Goal: Feedback & Contribution: Submit feedback/report problem

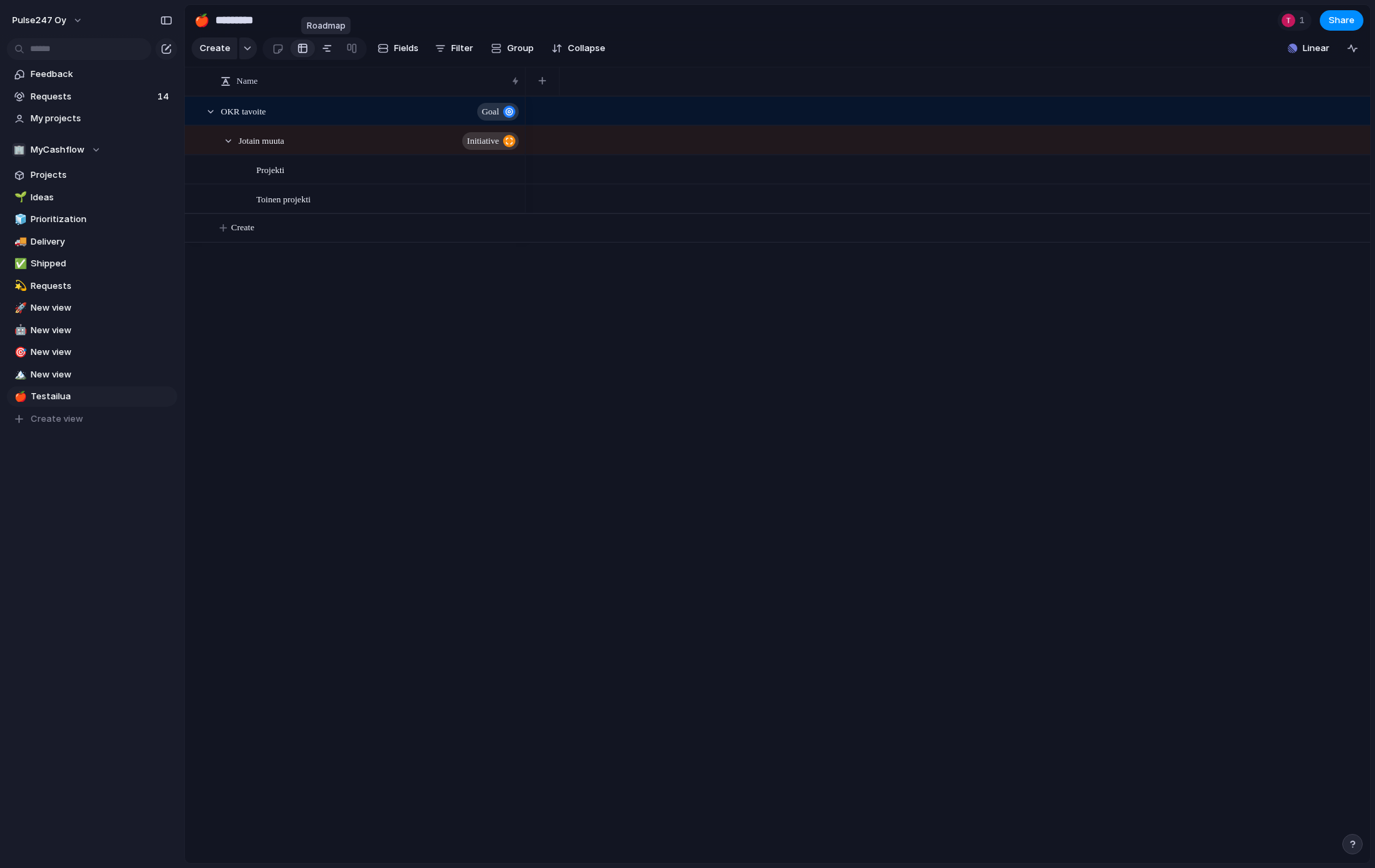
click at [322, 47] on div at bounding box center [327, 48] width 11 height 22
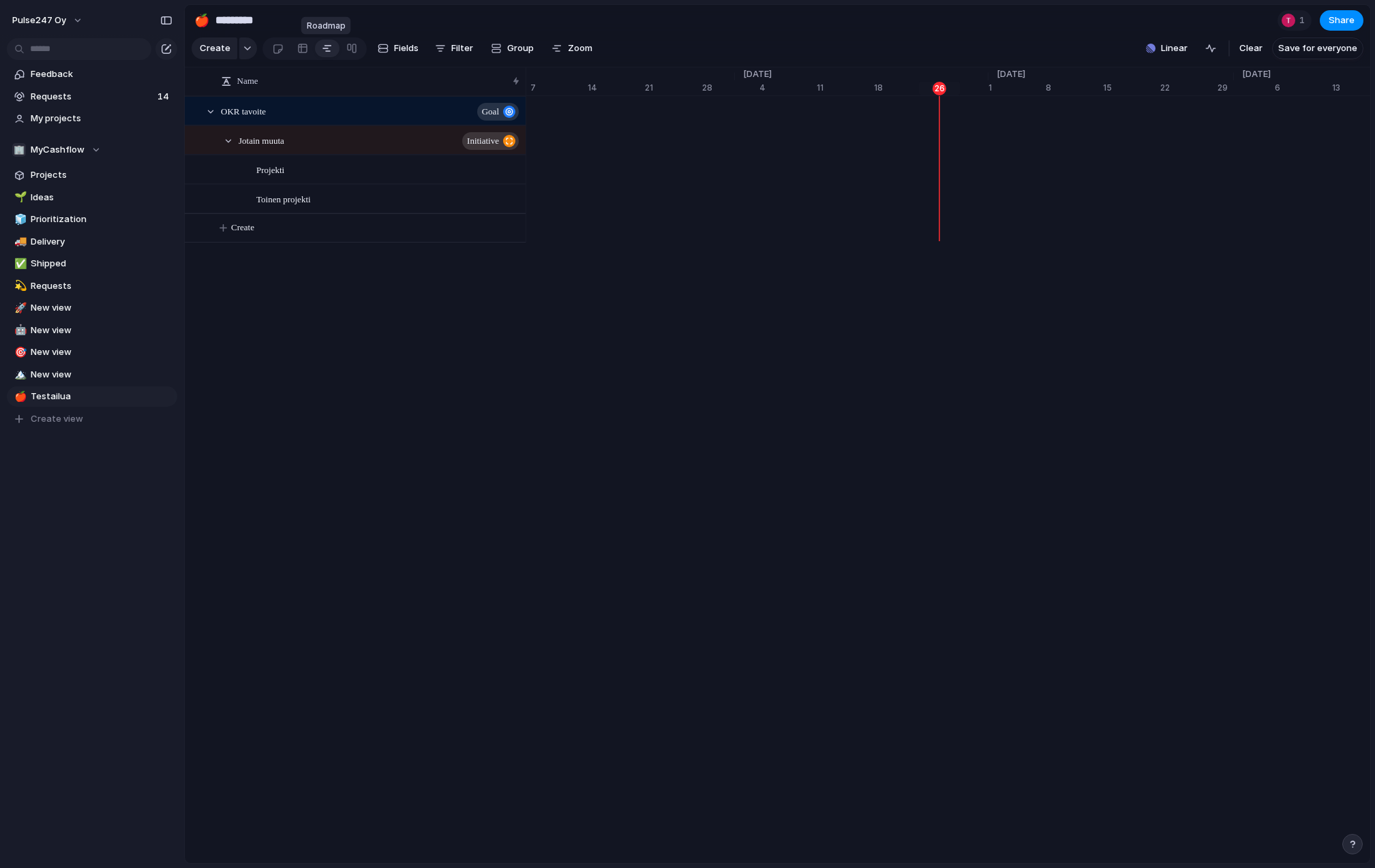
scroll to position [0, 8757]
click at [85, 153] on div "🏢 MyCashflow" at bounding box center [57, 150] width 89 height 14
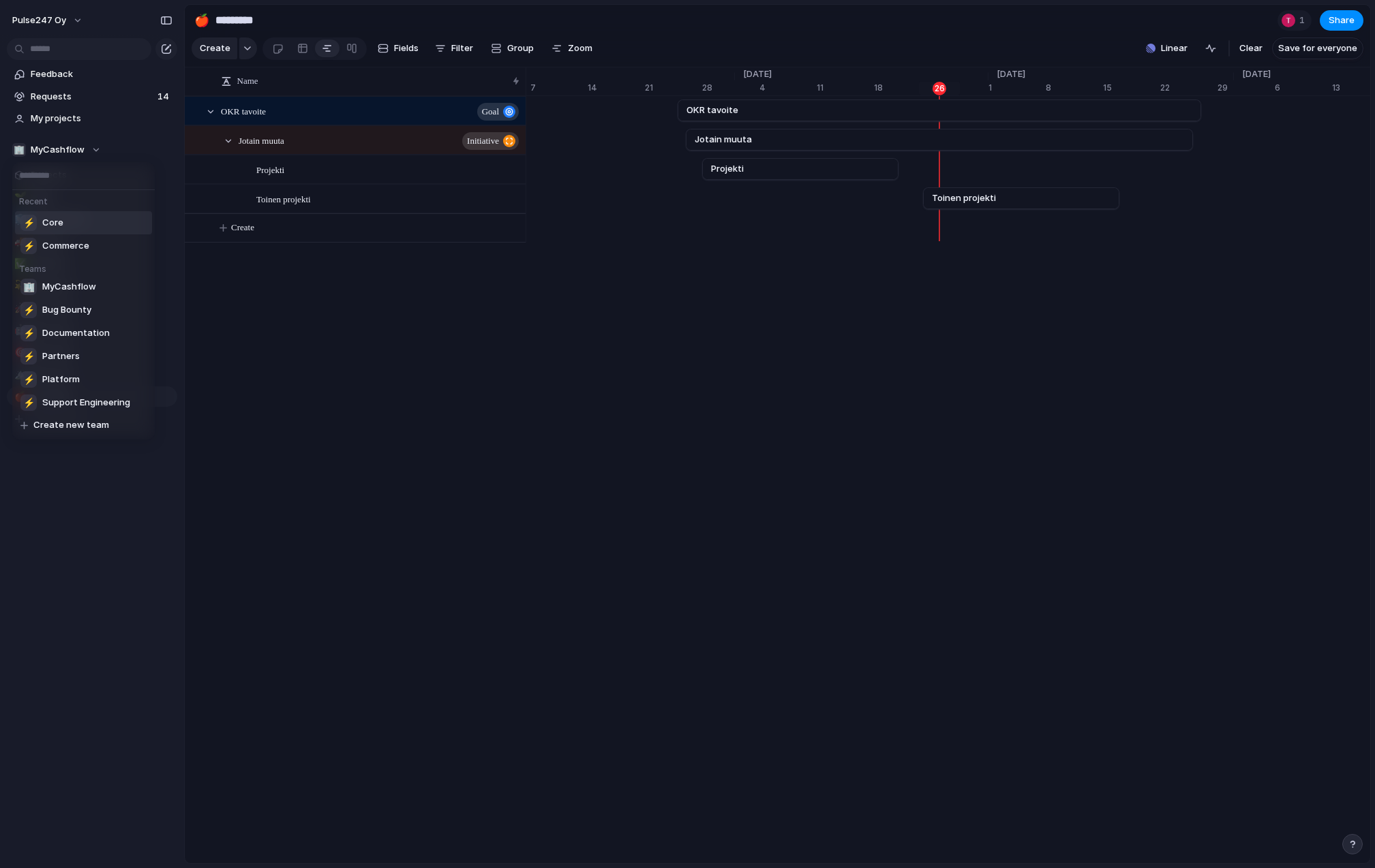
click at [63, 219] on li "⚡ Core" at bounding box center [83, 222] width 137 height 23
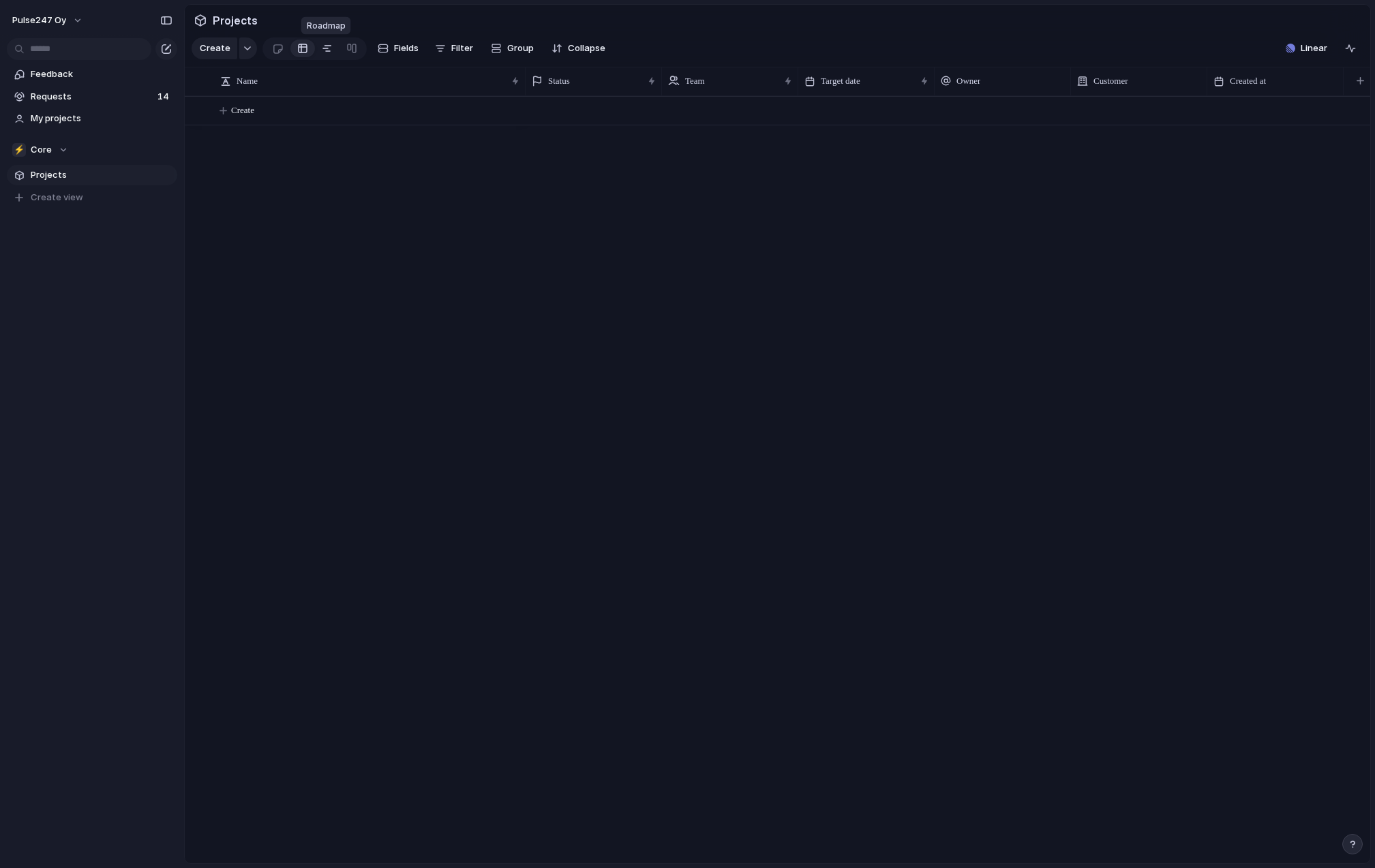
click at [322, 51] on div at bounding box center [327, 48] width 11 height 22
click at [1294, 50] on div "button" at bounding box center [1291, 49] width 10 height 10
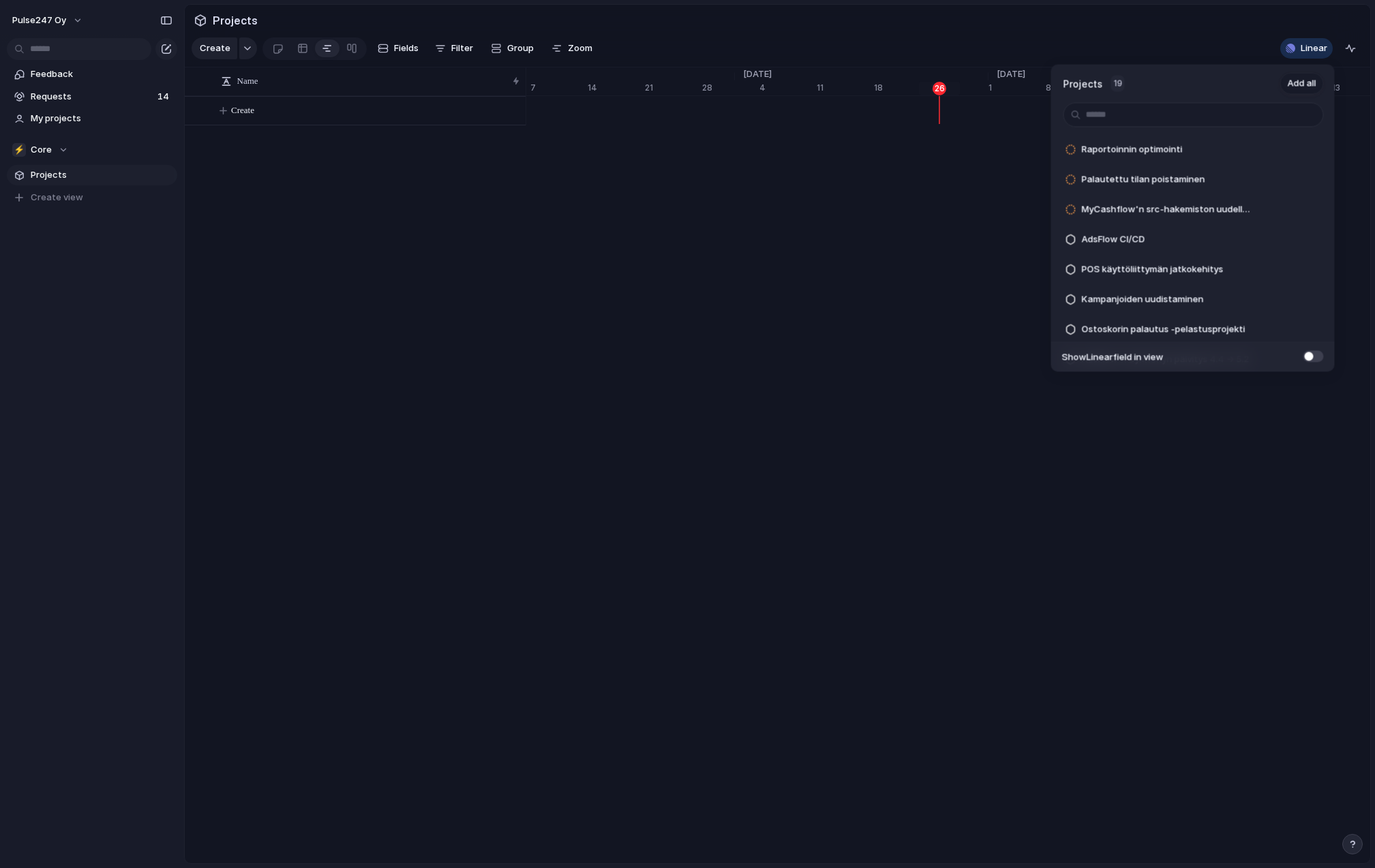
click at [1300, 84] on span "Add all" at bounding box center [1301, 84] width 28 height 14
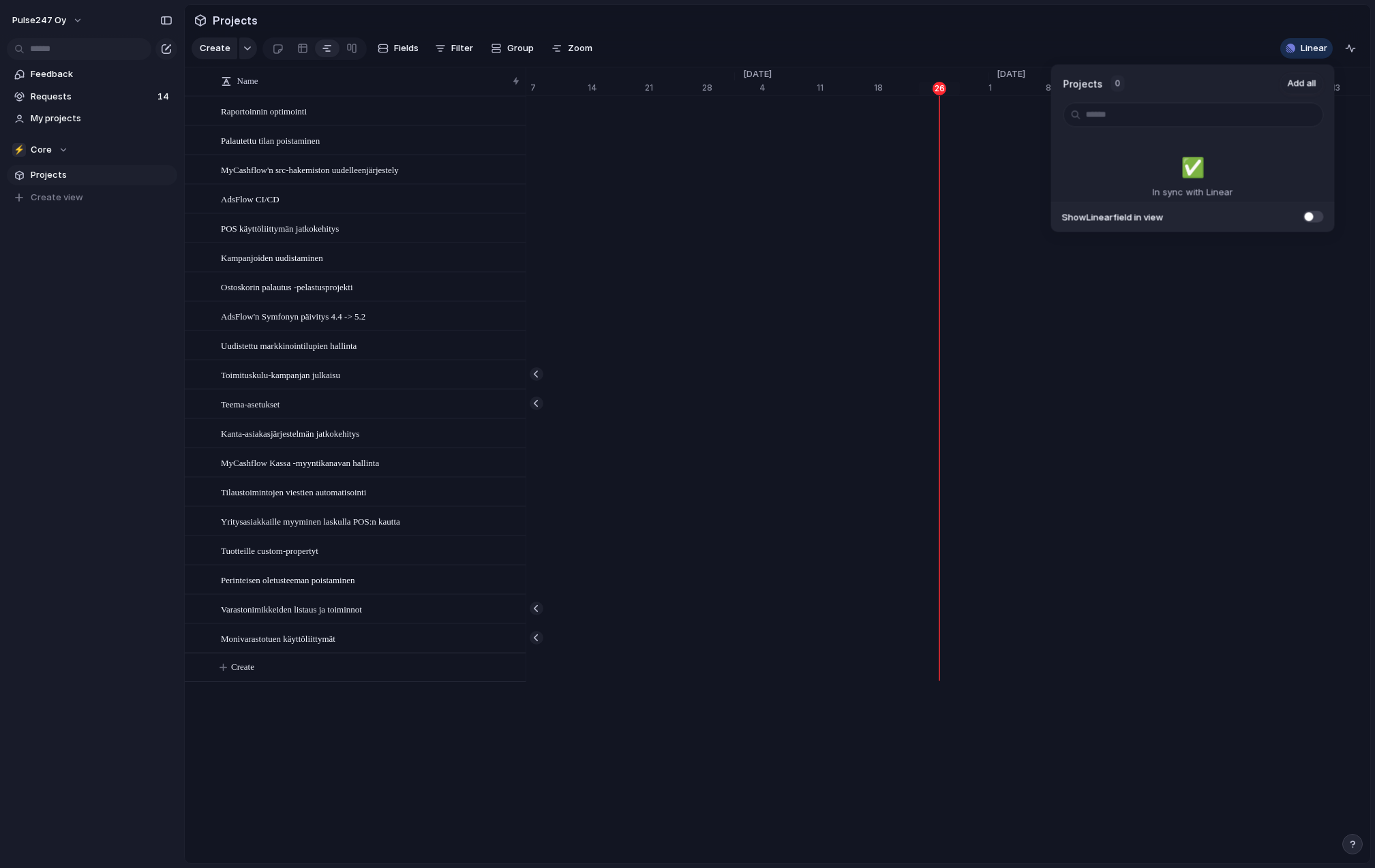
click at [726, 34] on div "Projects 0 Add all ✅️ In sync with Linear Show Linear field in view" at bounding box center [687, 434] width 1375 height 868
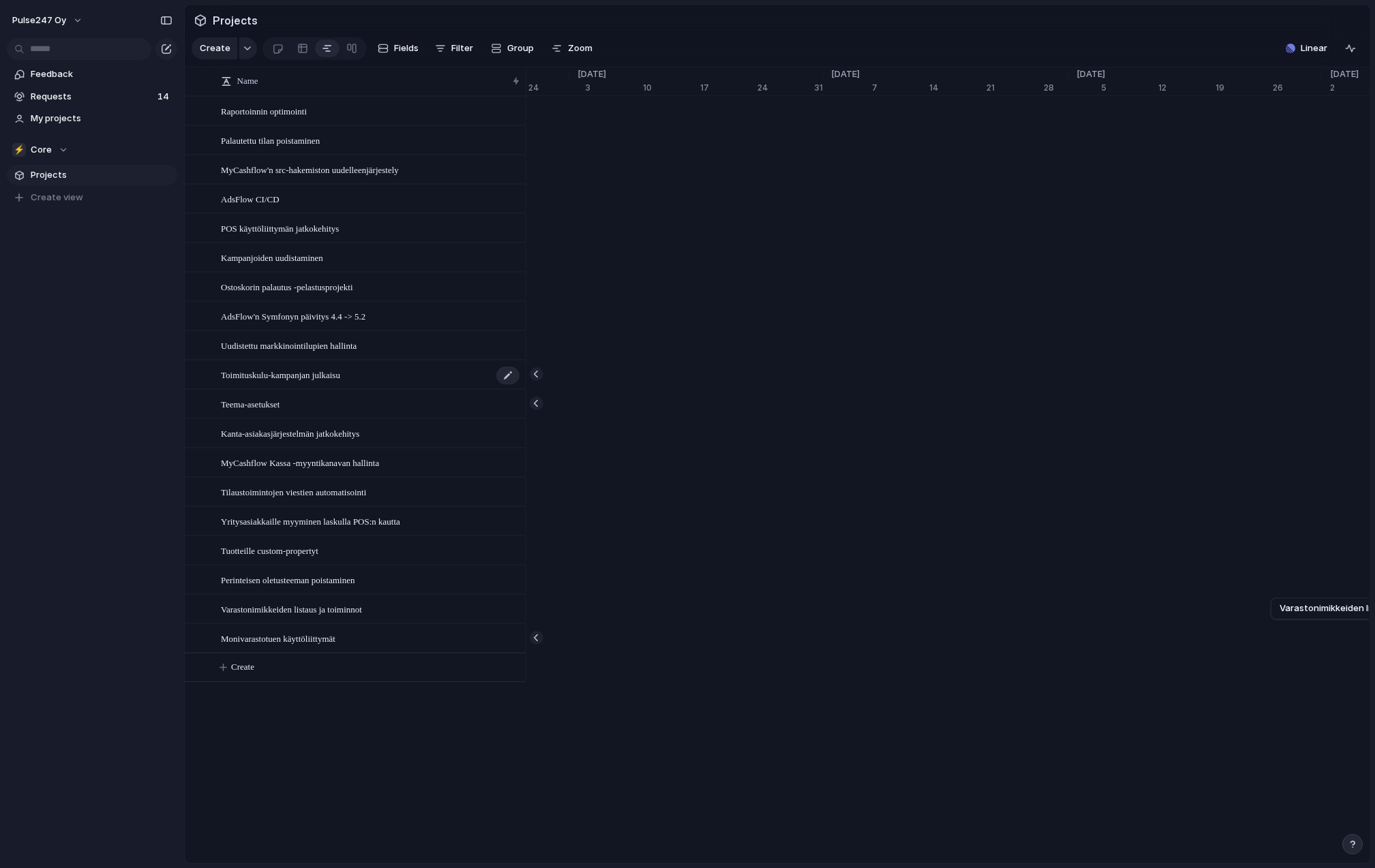
scroll to position [0, 7681]
click at [284, 384] on div "Toimituskulu-kampanjan julkaisu" at bounding box center [371, 375] width 300 height 28
click at [304, 48] on div at bounding box center [303, 48] width 11 height 22
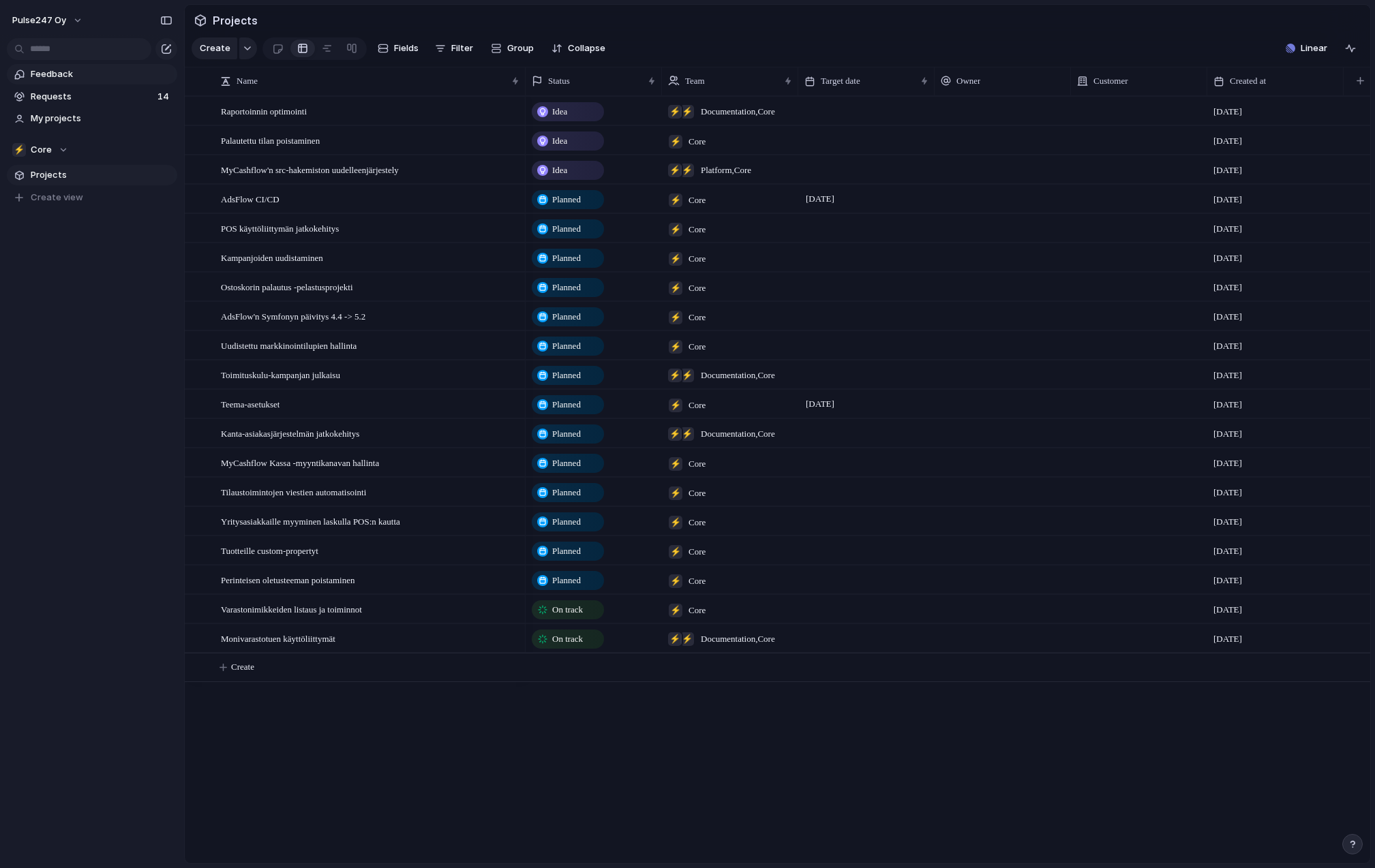
click at [54, 81] on link "Feedback" at bounding box center [92, 74] width 170 height 20
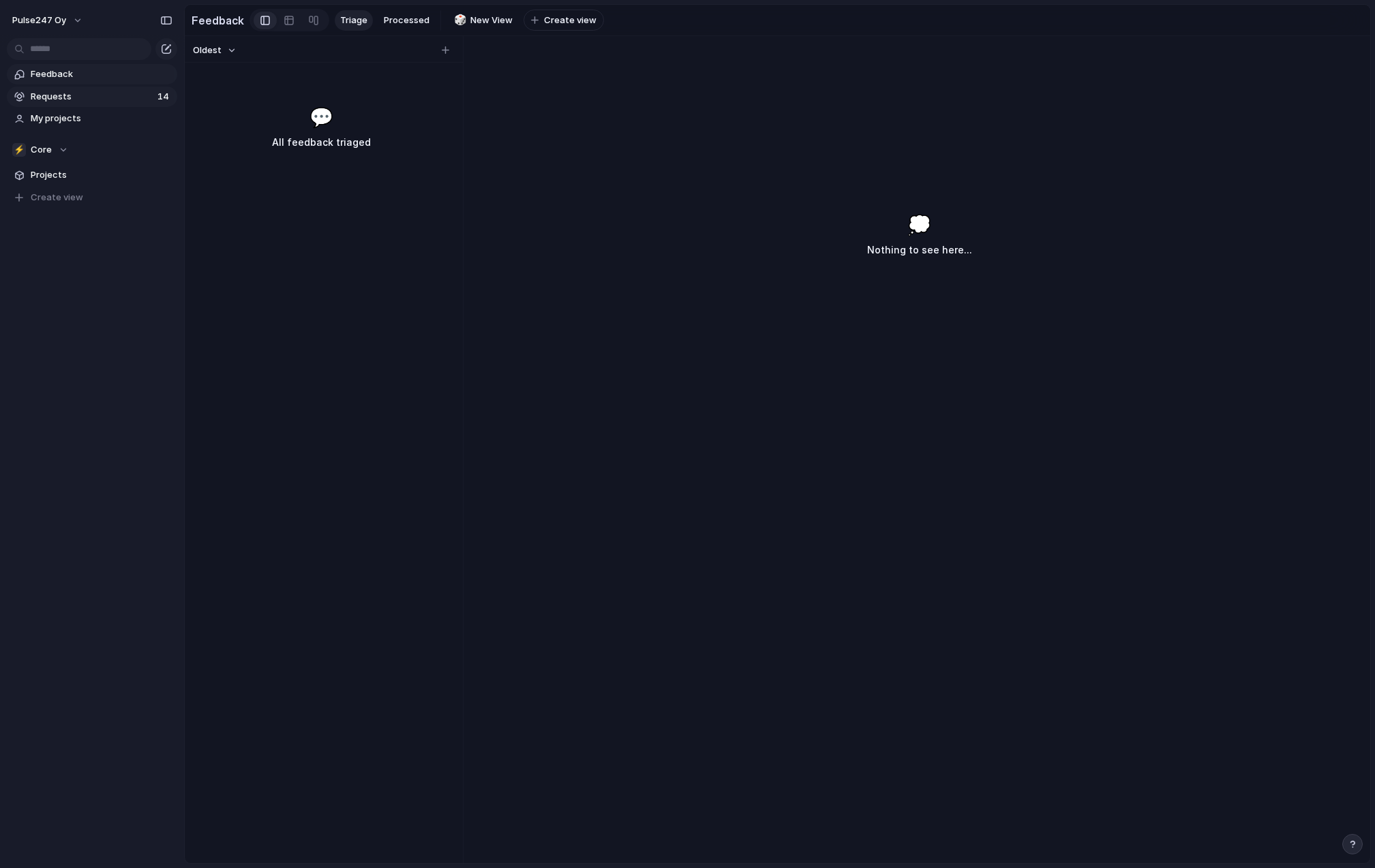
click at [58, 94] on span "Requests" at bounding box center [92, 97] width 123 height 14
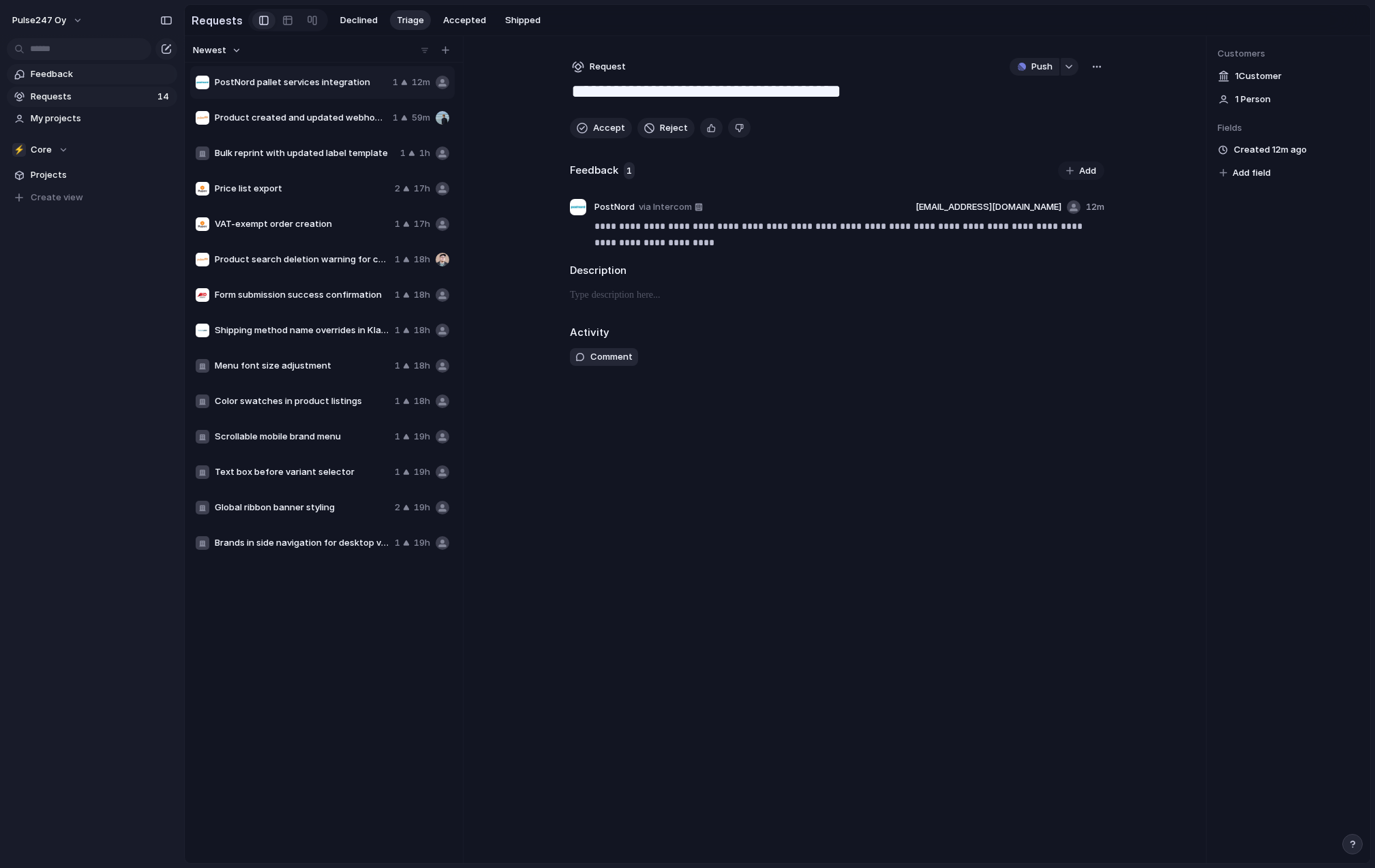
click at [54, 74] on span "Feedback" at bounding box center [101, 74] width 142 height 14
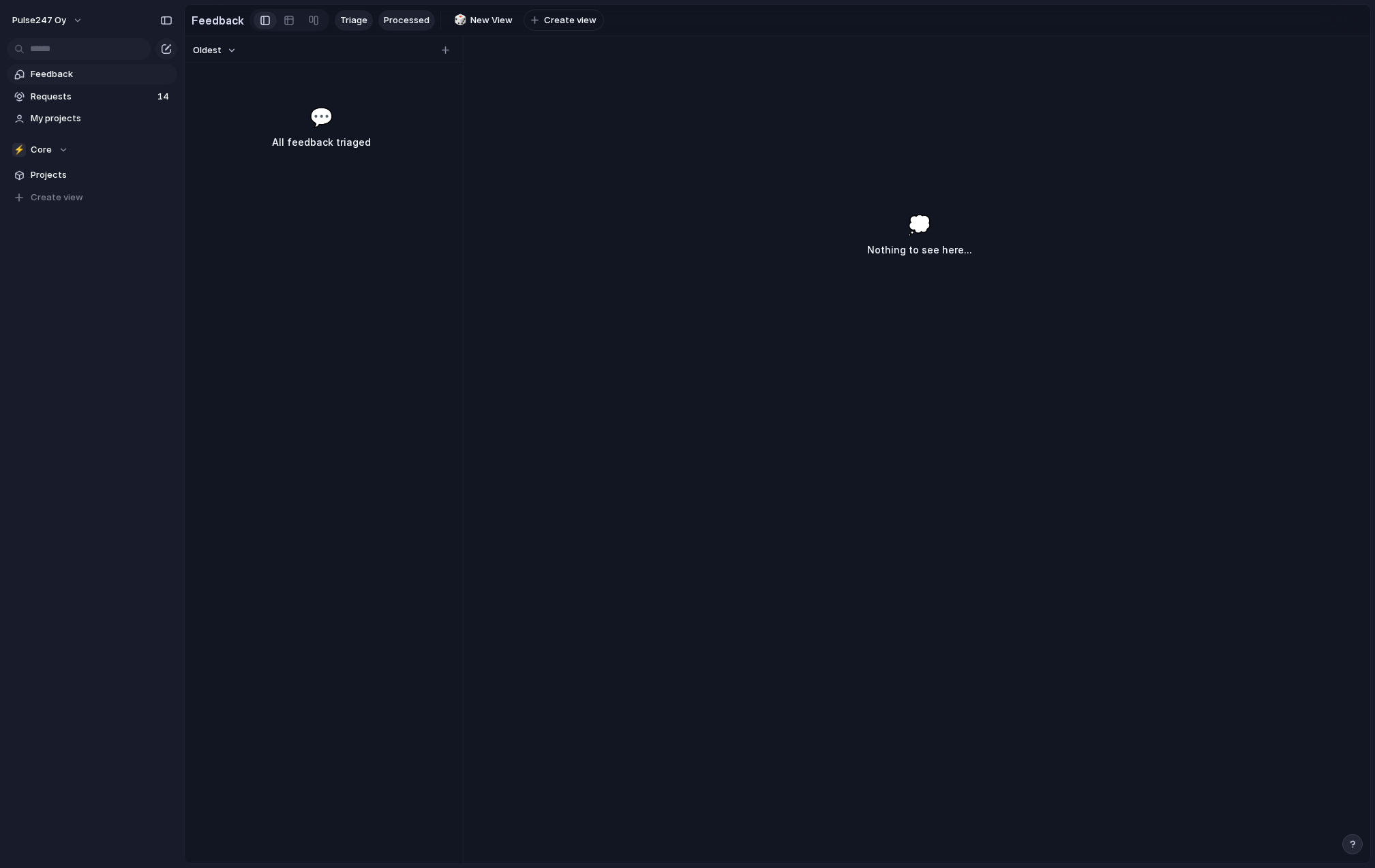
click at [398, 22] on span "Processed" at bounding box center [406, 21] width 46 height 14
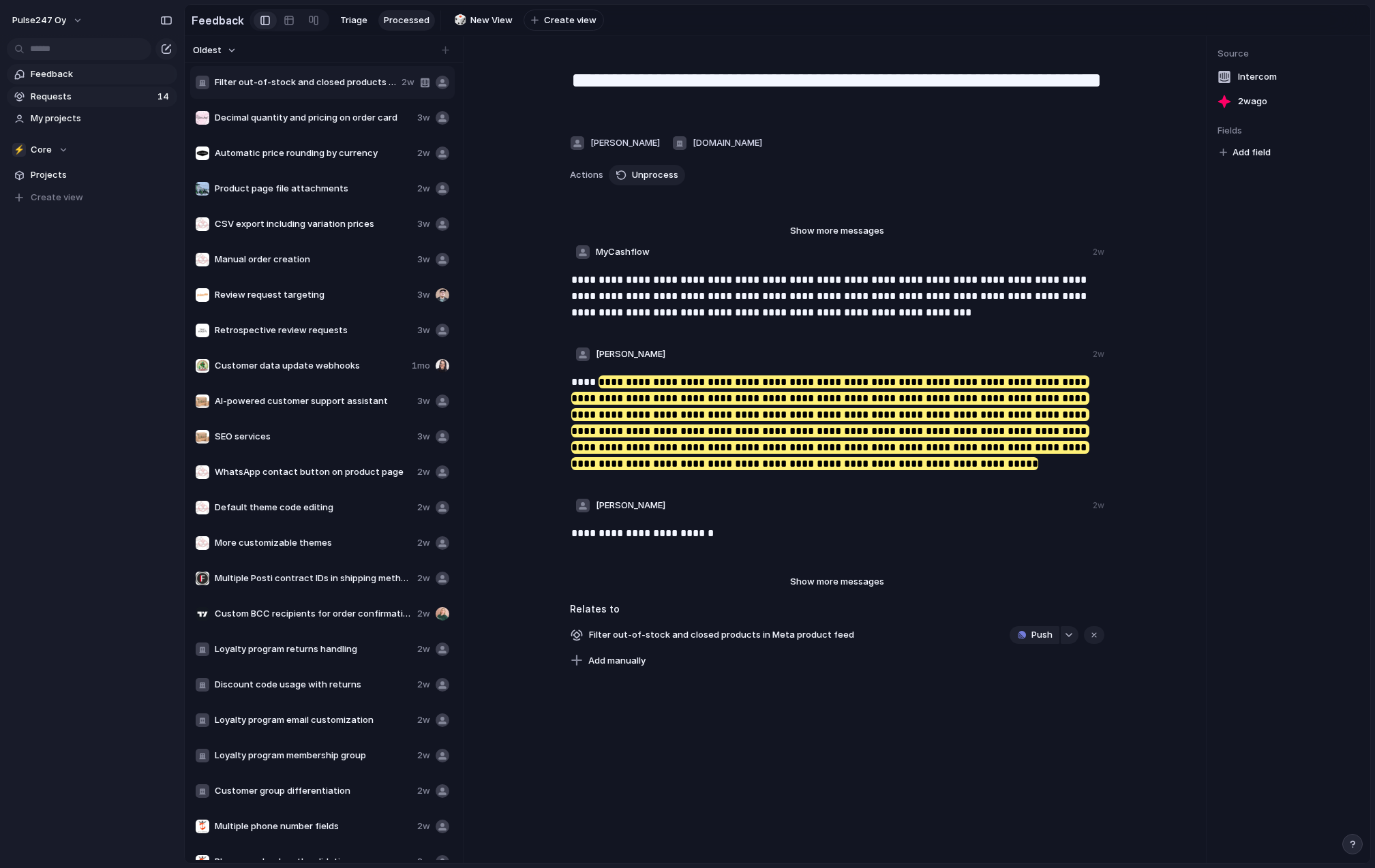
click at [69, 102] on span "Requests" at bounding box center [92, 97] width 123 height 14
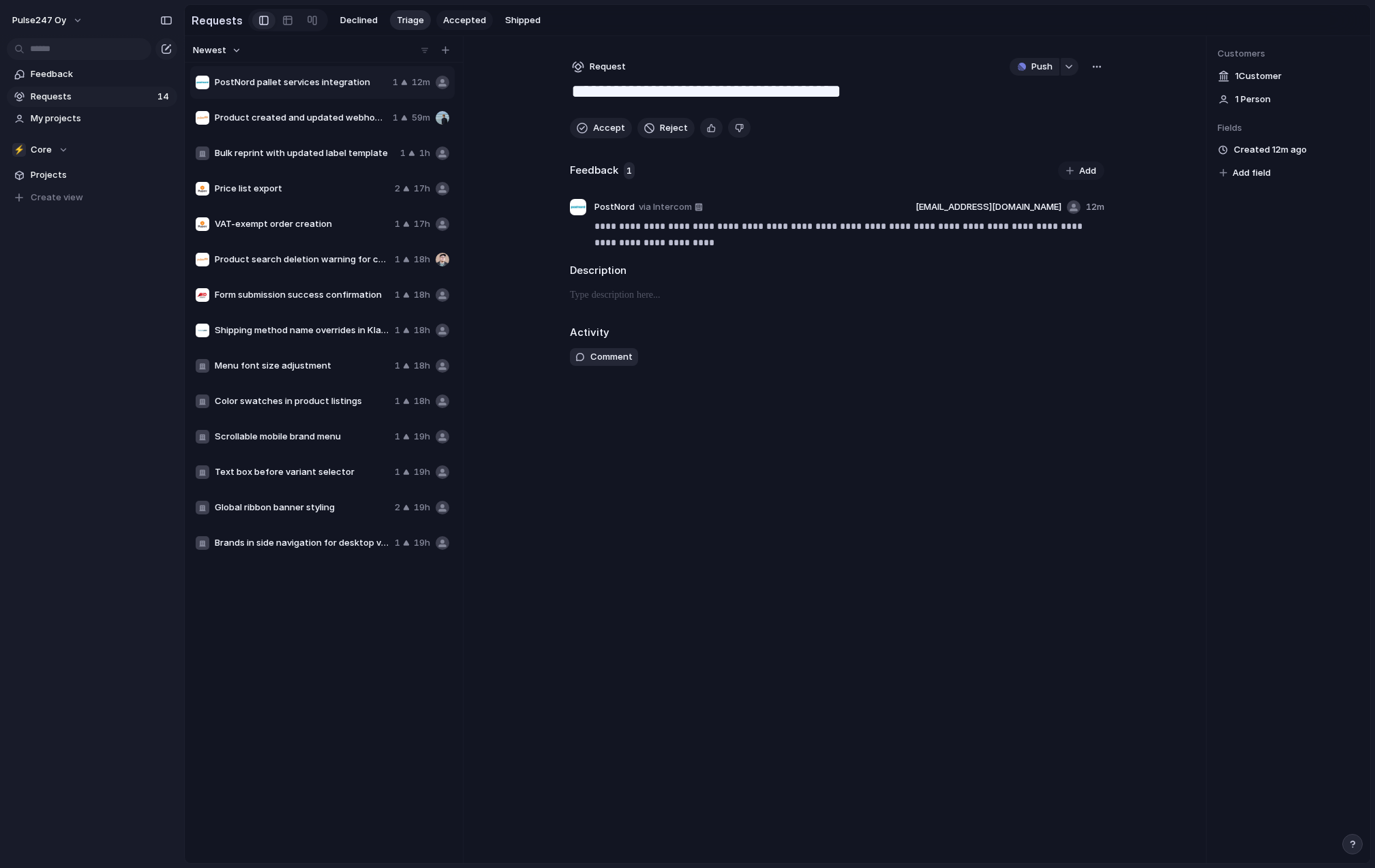
click at [462, 18] on span "Accepted" at bounding box center [465, 21] width 43 height 14
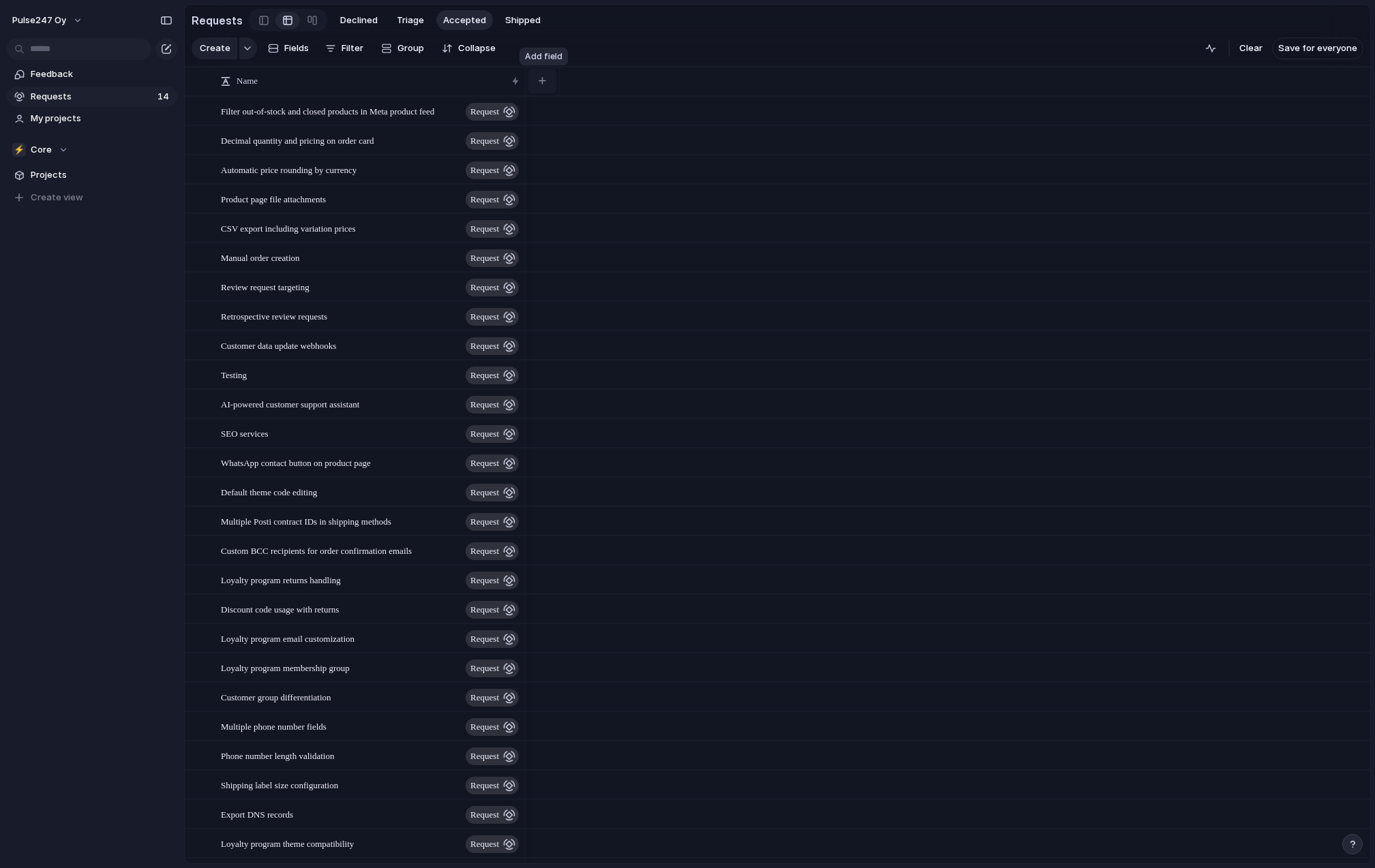
click at [544, 81] on div "button" at bounding box center [542, 81] width 8 height 8
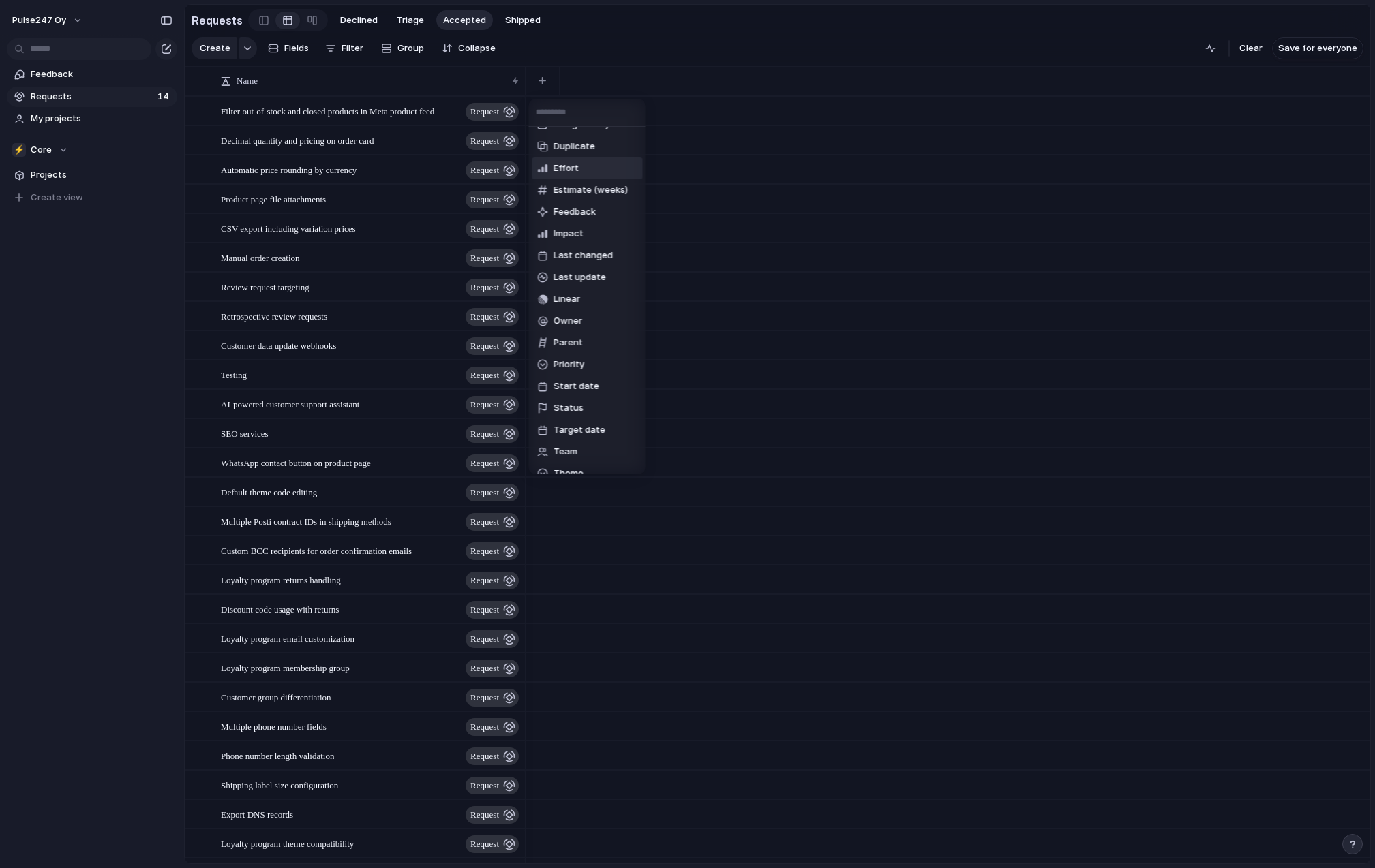
scroll to position [90, 0]
click at [588, 201] on span "Feedback" at bounding box center [575, 205] width 42 height 14
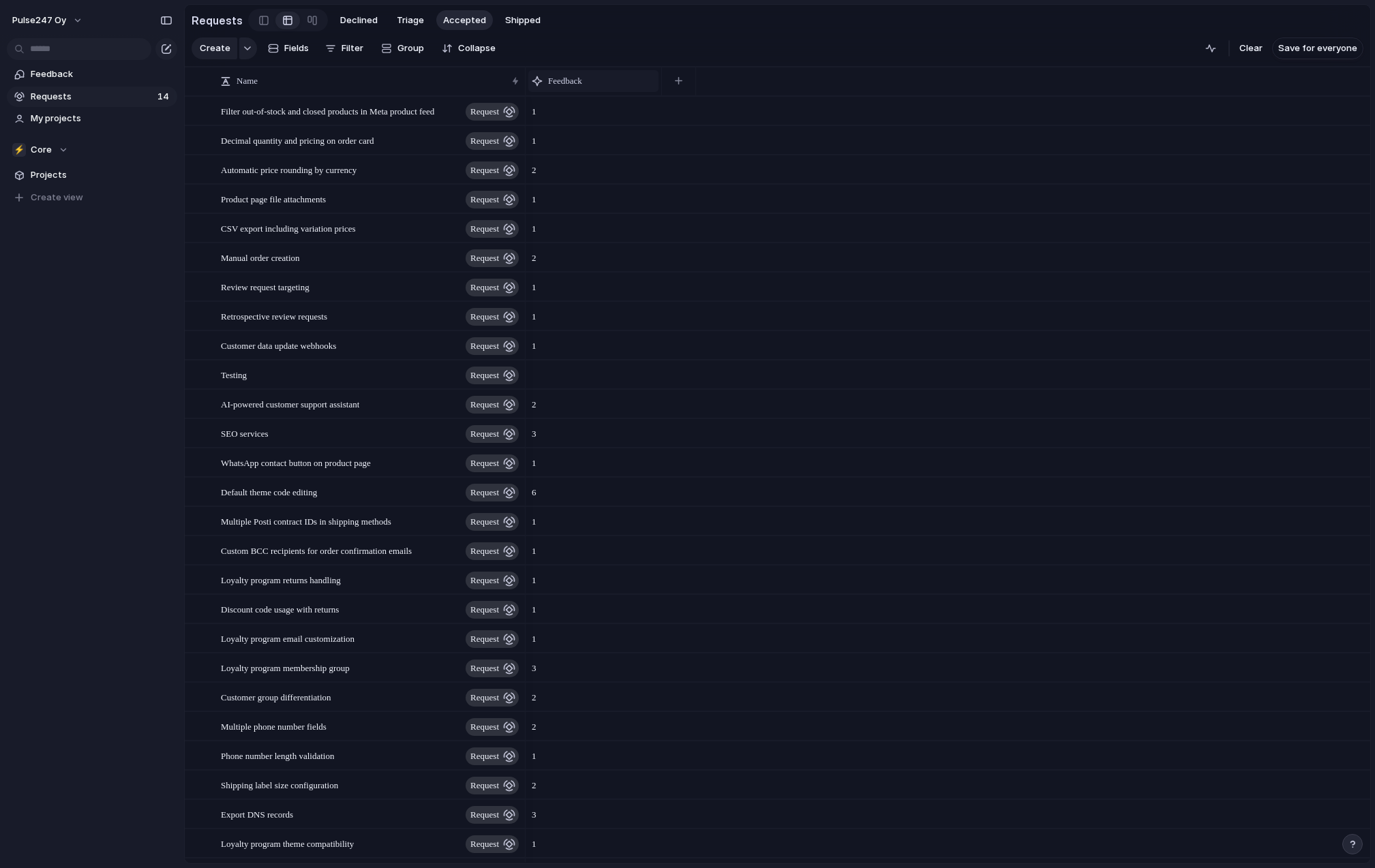
click at [625, 80] on div "Feedback" at bounding box center [593, 81] width 124 height 14
click at [595, 175] on span "Sort descending" at bounding box center [591, 177] width 72 height 14
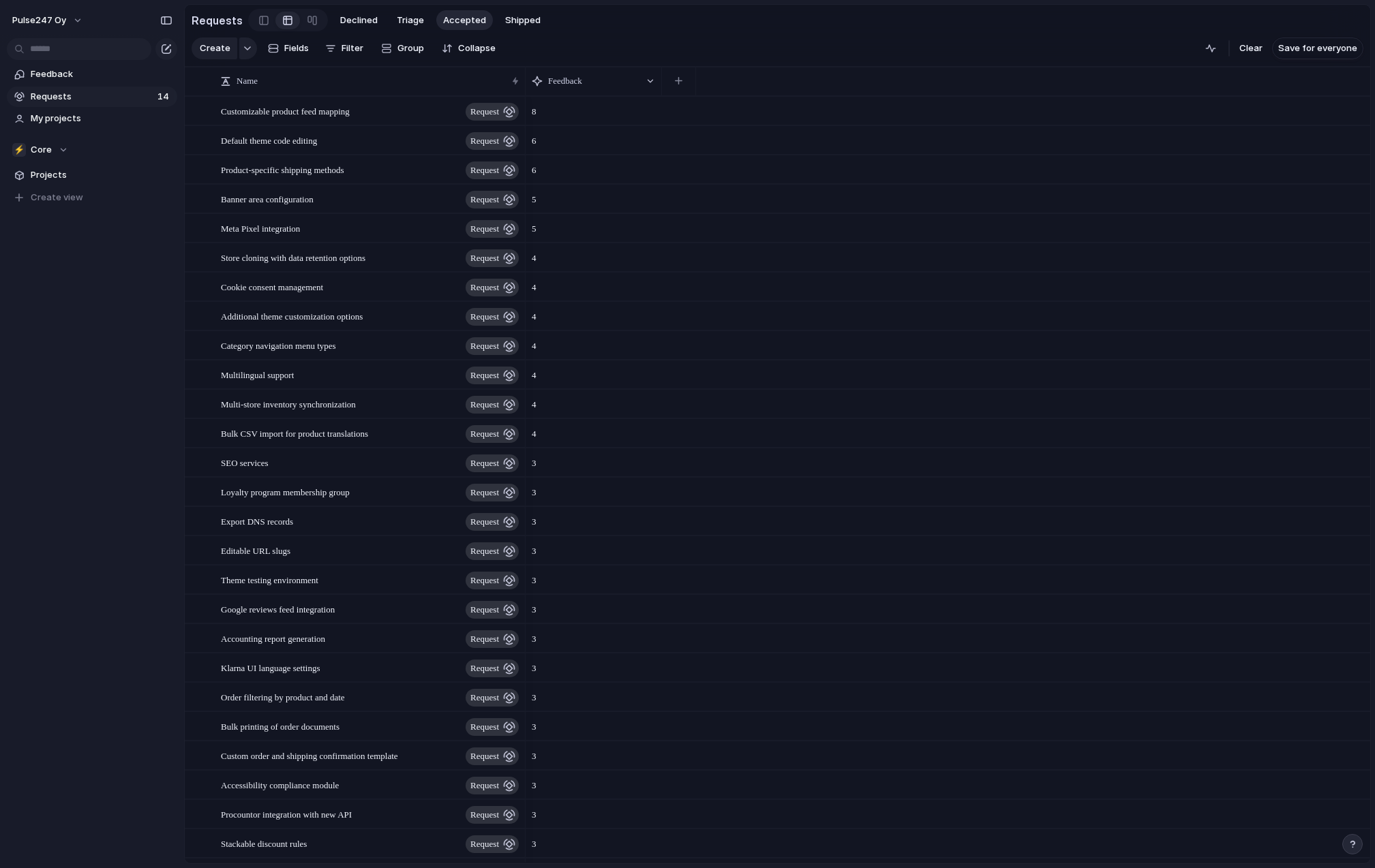
scroll to position [0, 0]
click at [302, 112] on span "Customizable product feed mapping" at bounding box center [285, 110] width 129 height 16
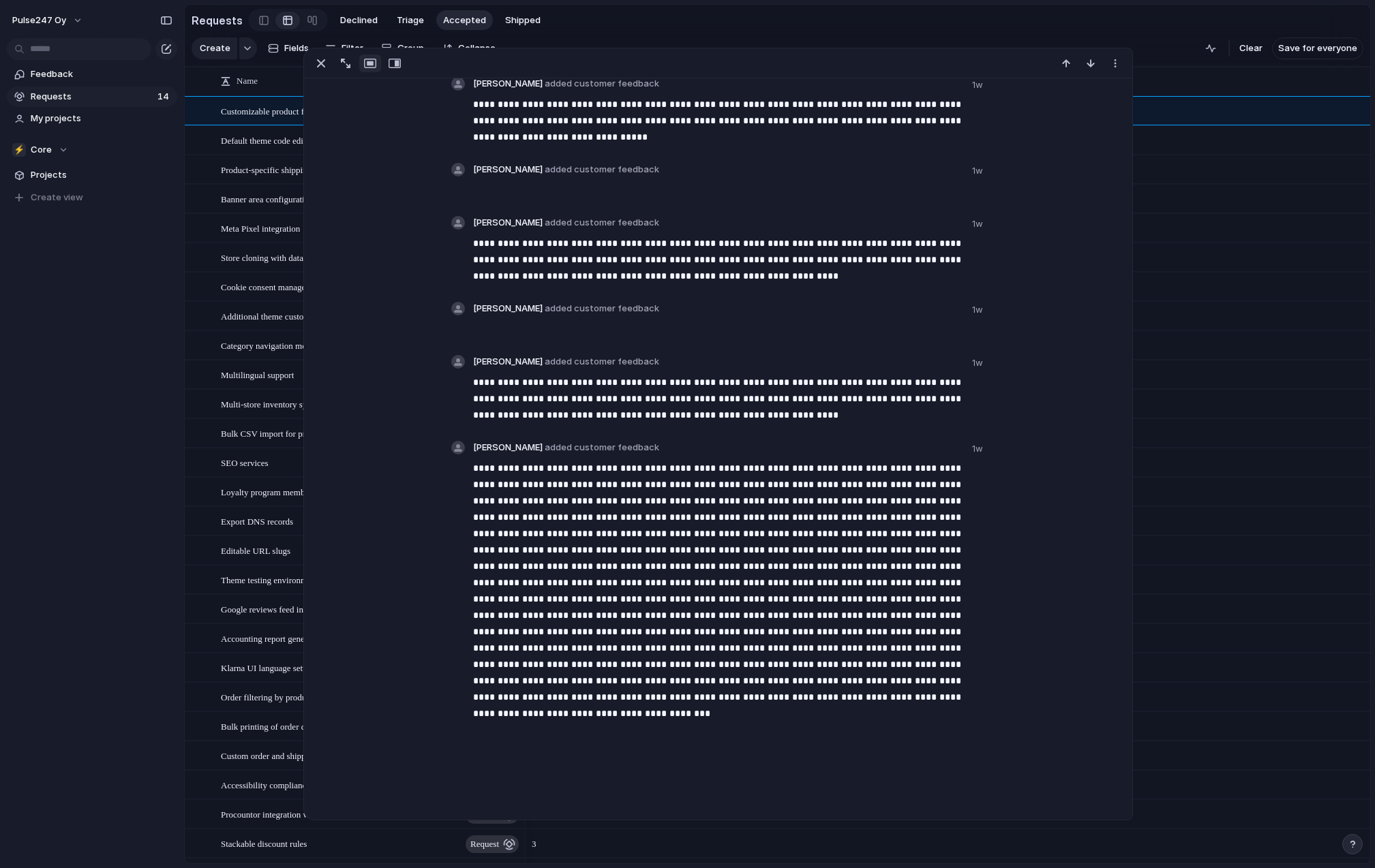
scroll to position [626, 0]
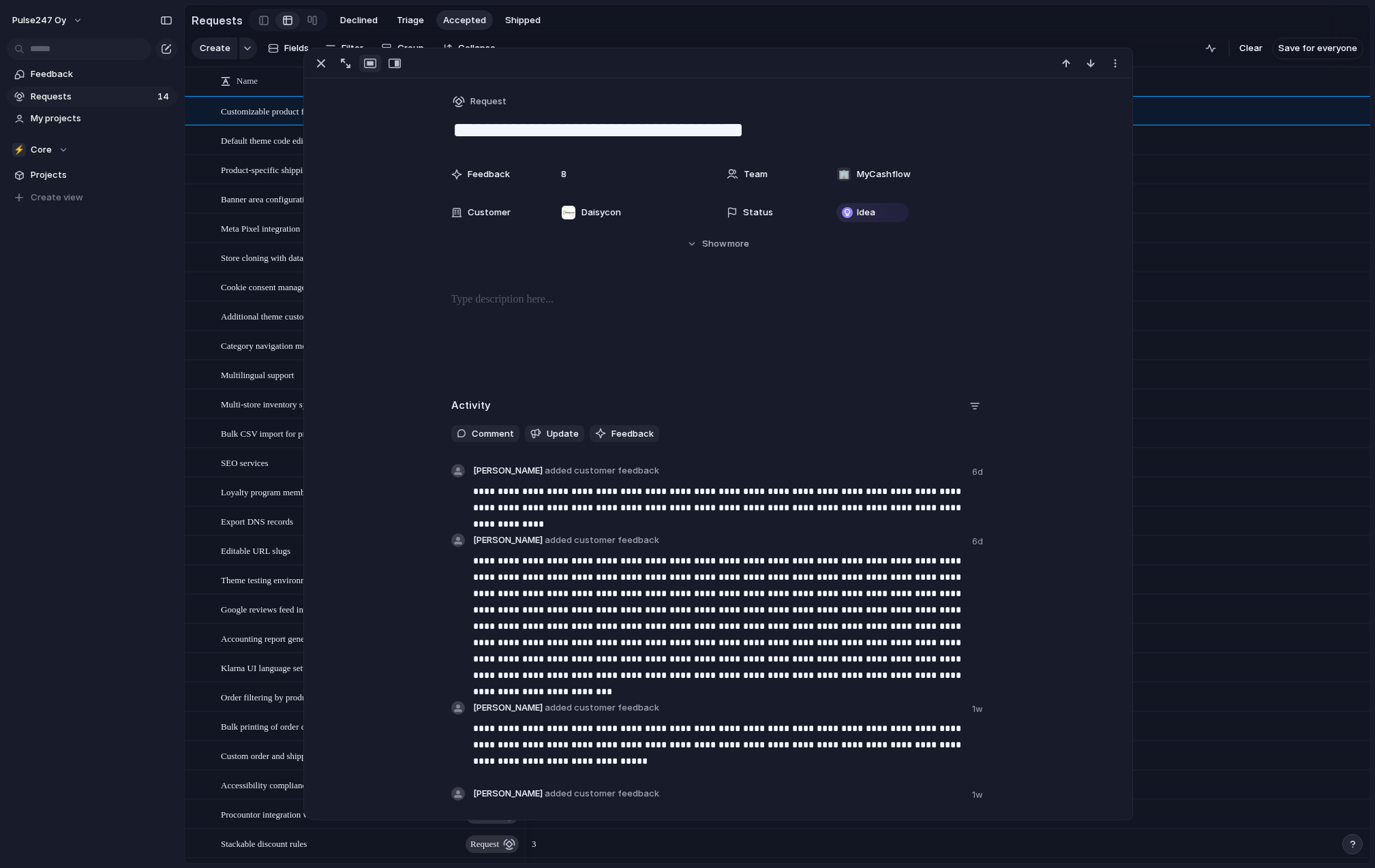
click at [1221, 351] on div "4" at bounding box center [948, 345] width 845 height 29
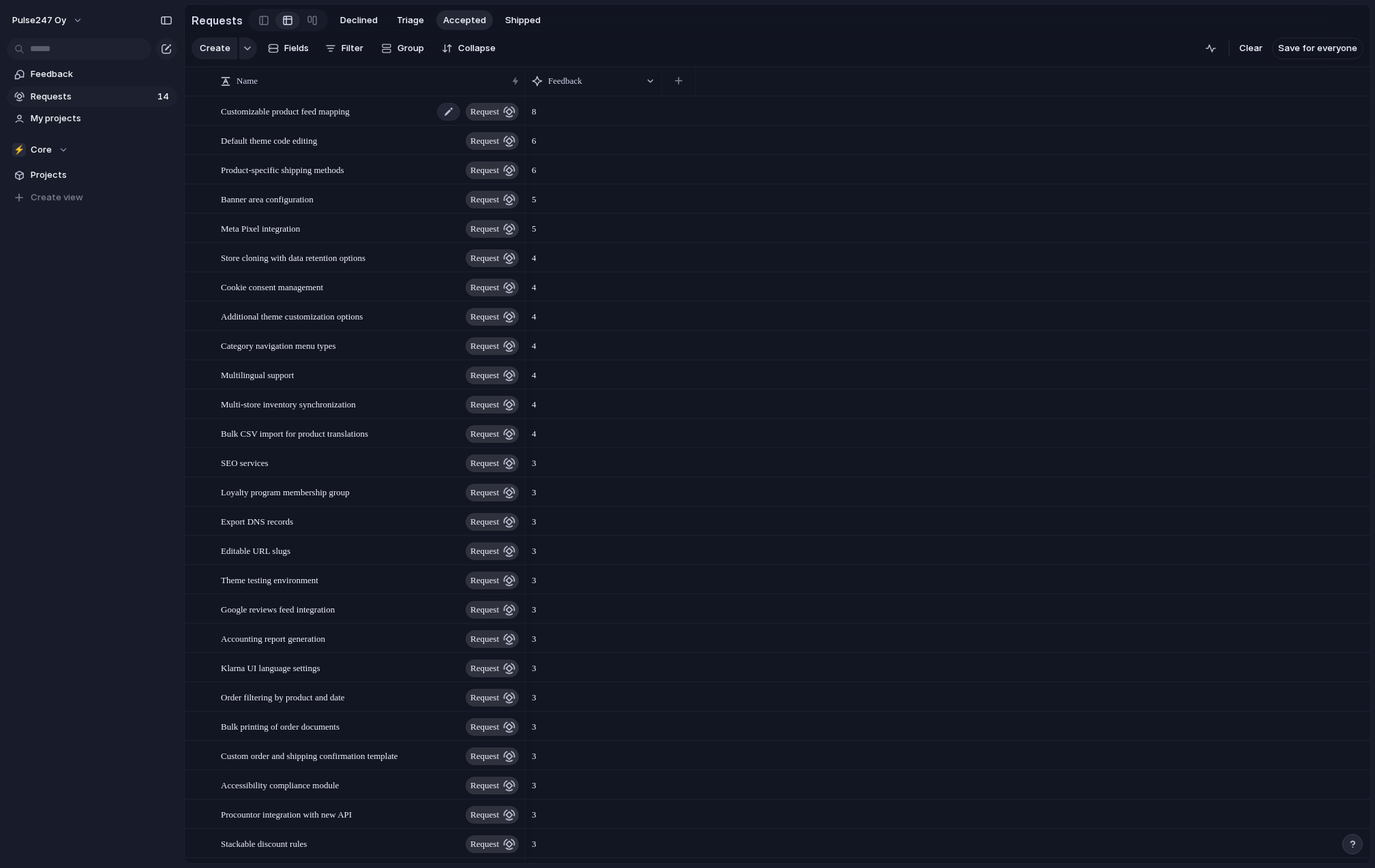
click at [297, 114] on span "Customizable product feed mapping" at bounding box center [285, 110] width 129 height 16
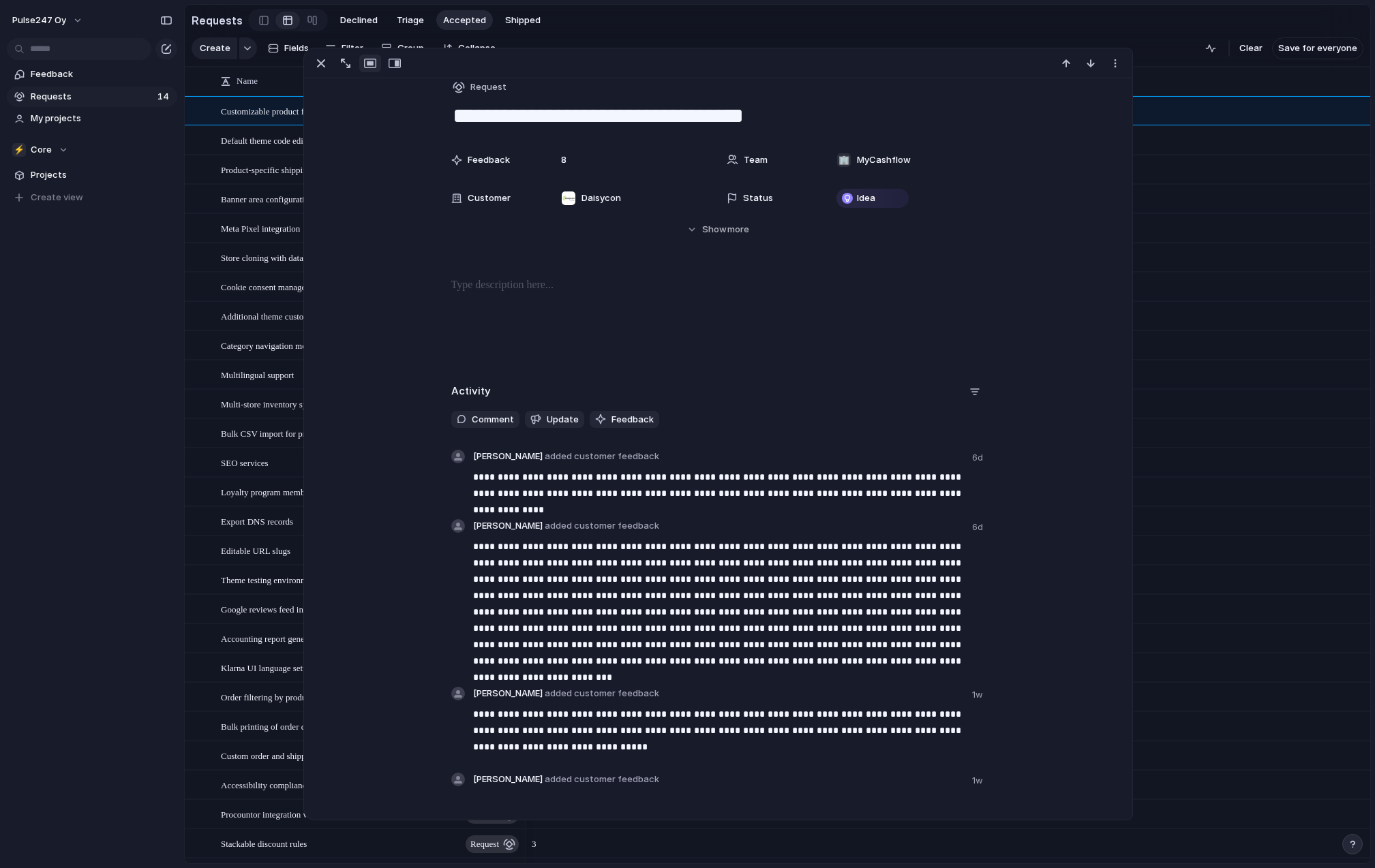
click at [1156, 309] on div "4" at bounding box center [948, 316] width 845 height 29
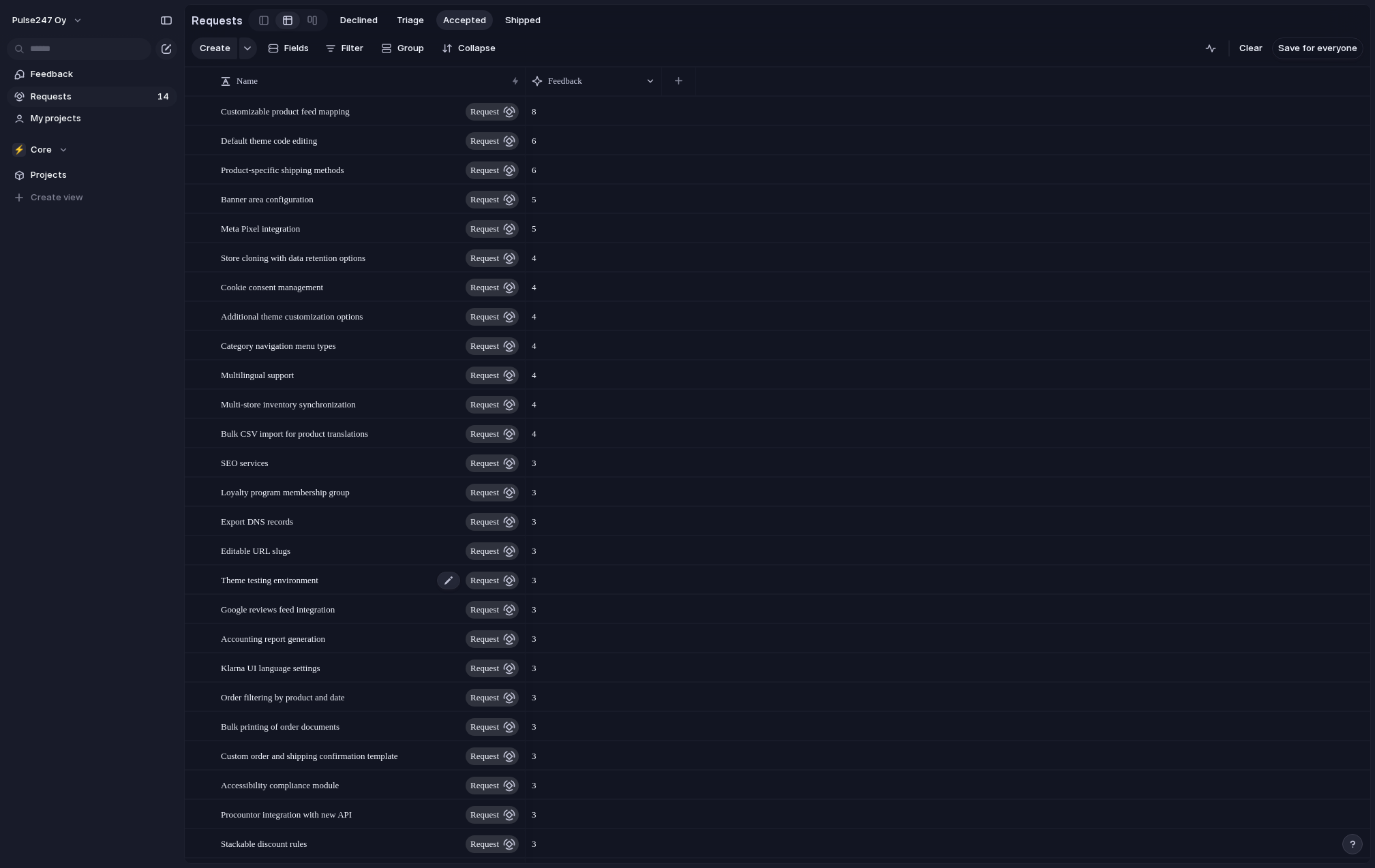
click at [269, 585] on span "Theme testing environment" at bounding box center [270, 579] width 97 height 16
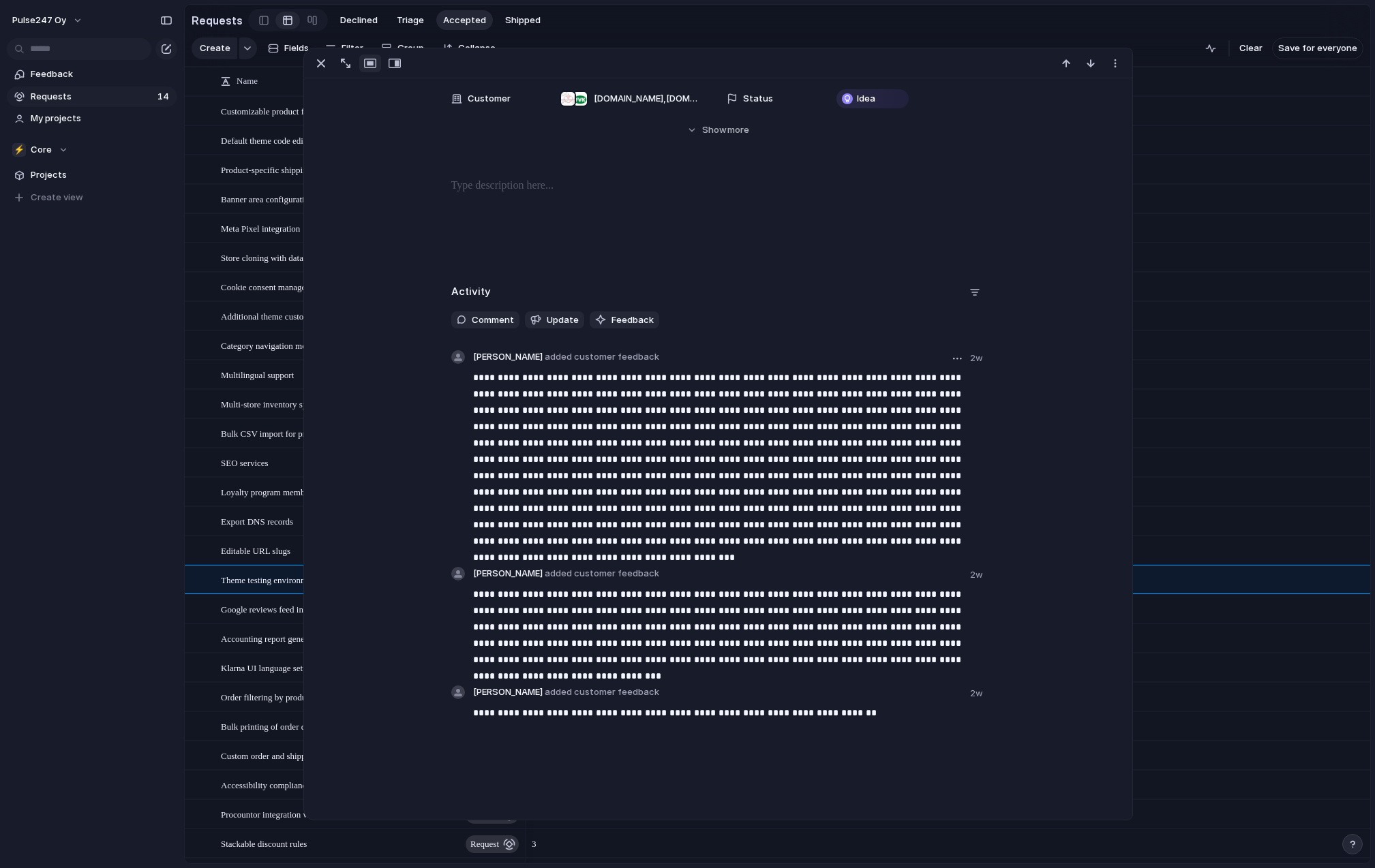
scroll to position [119, 0]
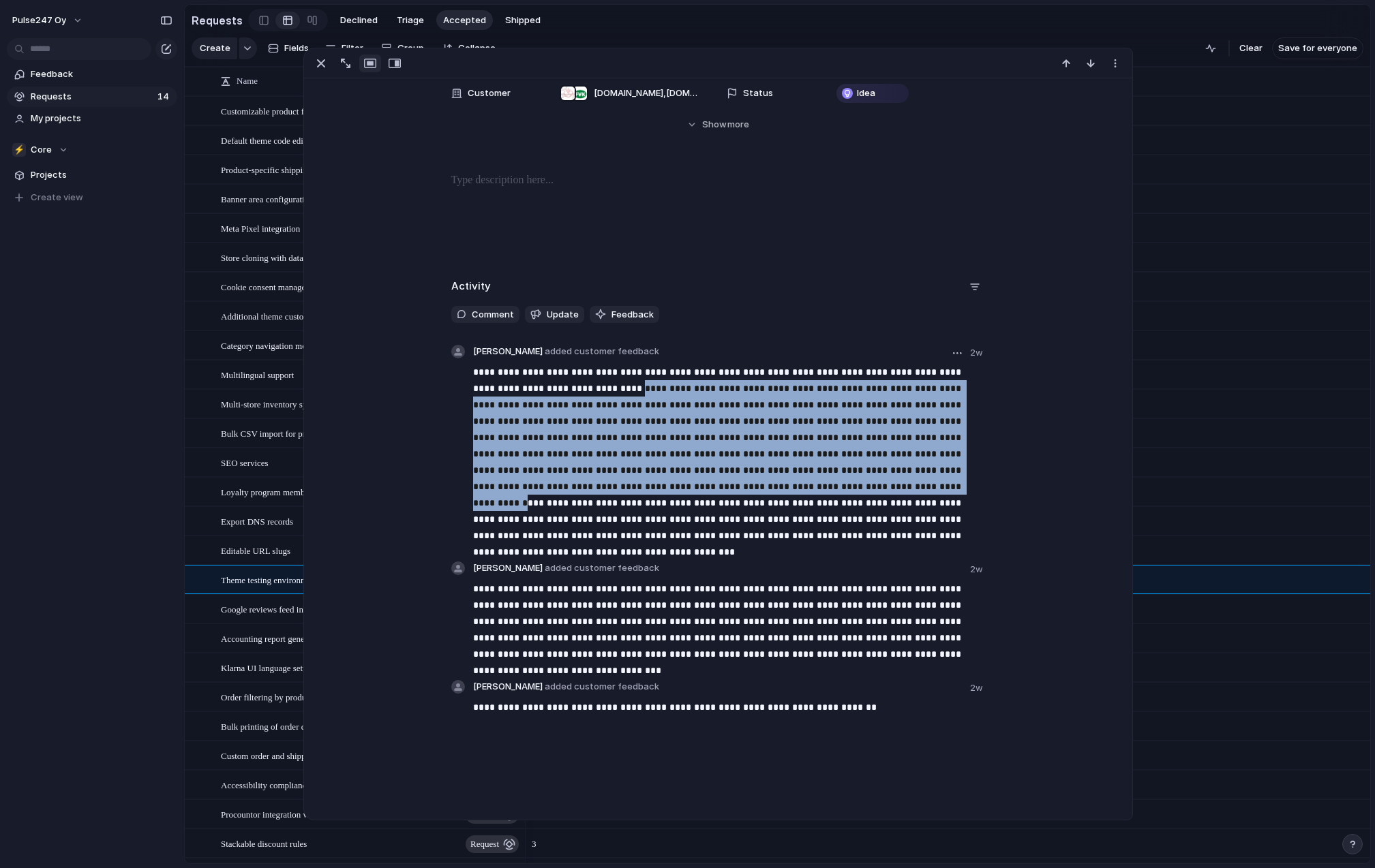
drag, startPoint x: 577, startPoint y: 384, endPoint x: 759, endPoint y: 487, distance: 209.1
click at [759, 487] on p at bounding box center [730, 453] width 513 height 180
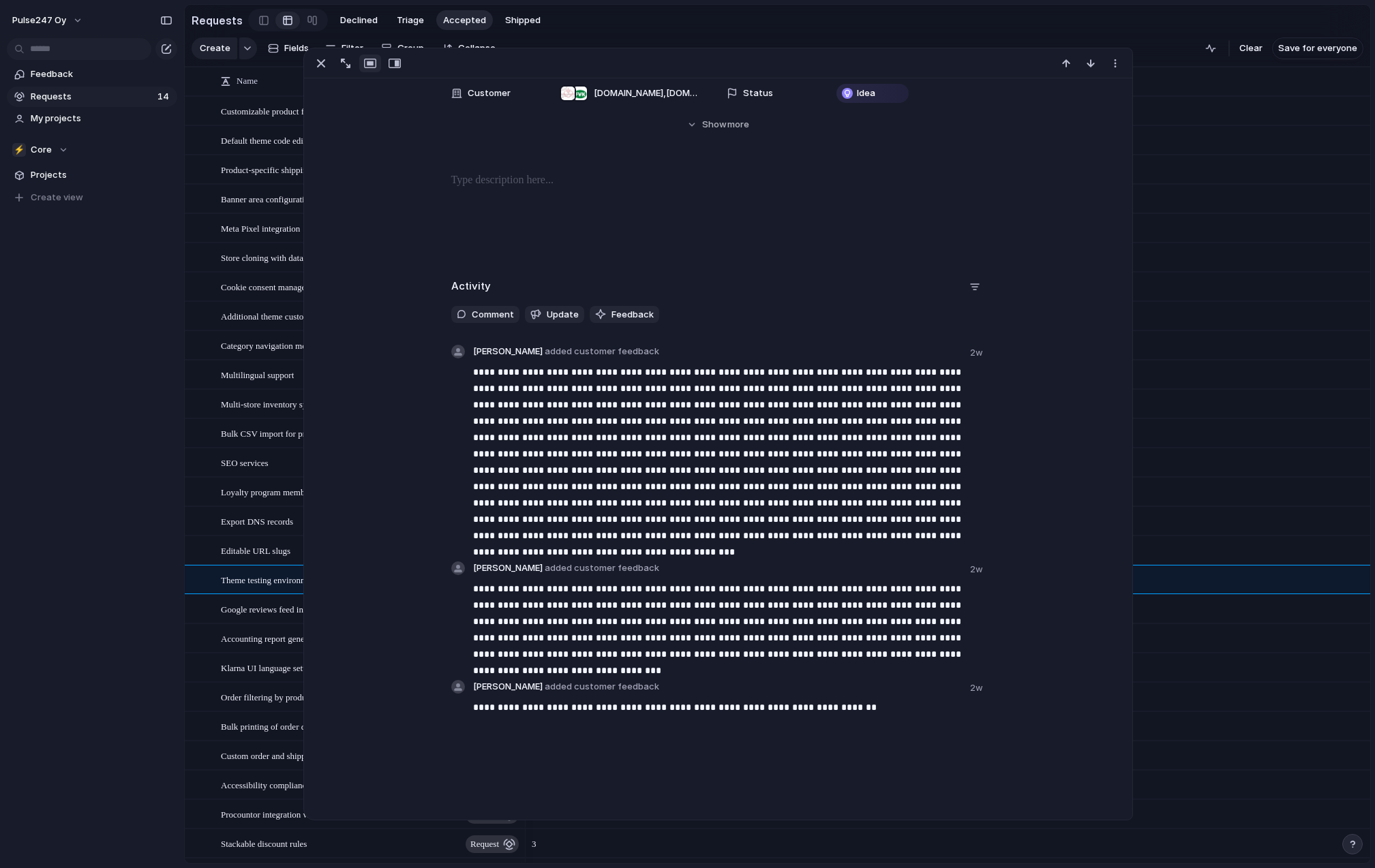
click at [1212, 481] on div "3" at bounding box center [948, 492] width 845 height 29
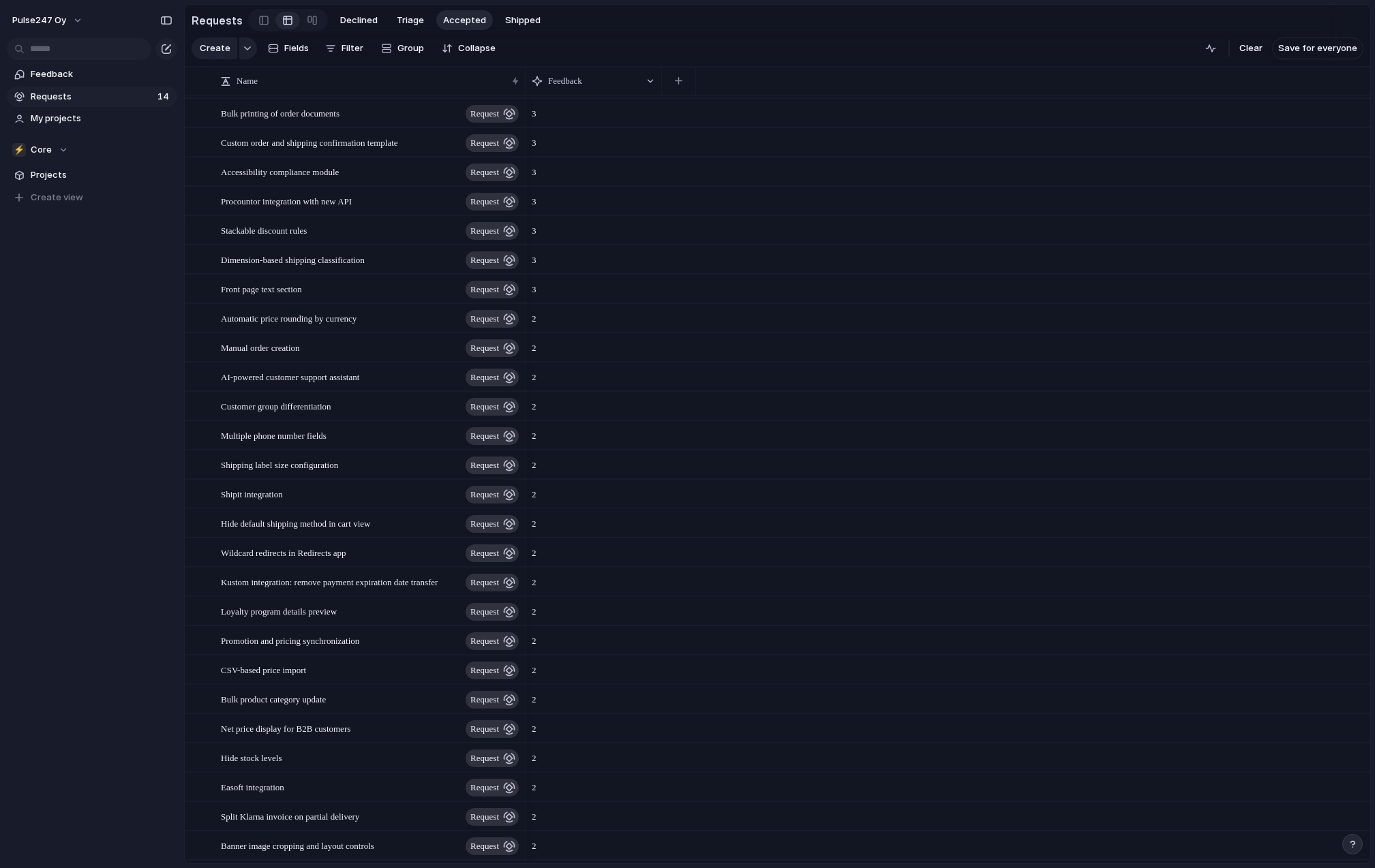
scroll to position [659, 0]
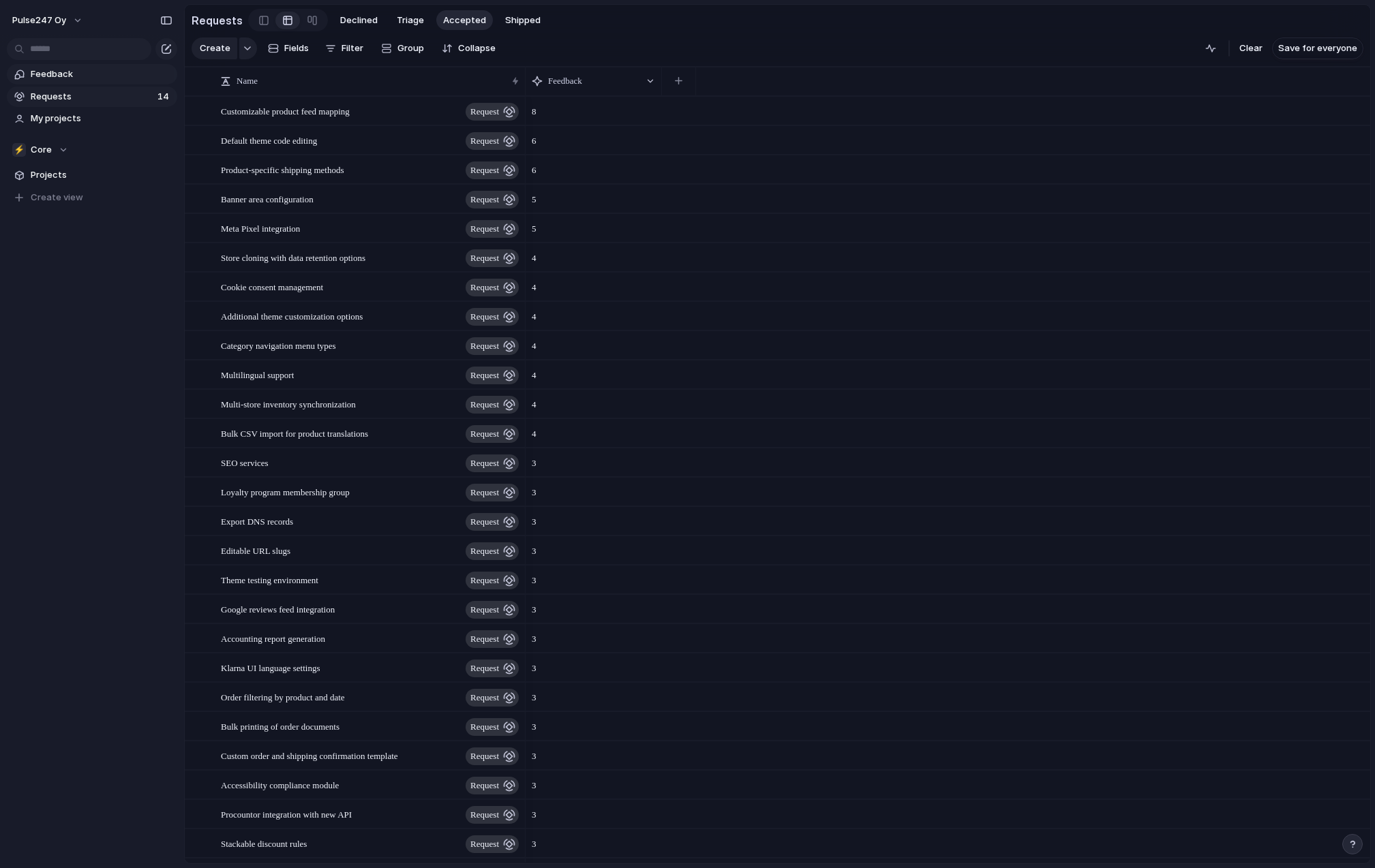
click at [57, 78] on span "Feedback" at bounding box center [101, 74] width 142 height 14
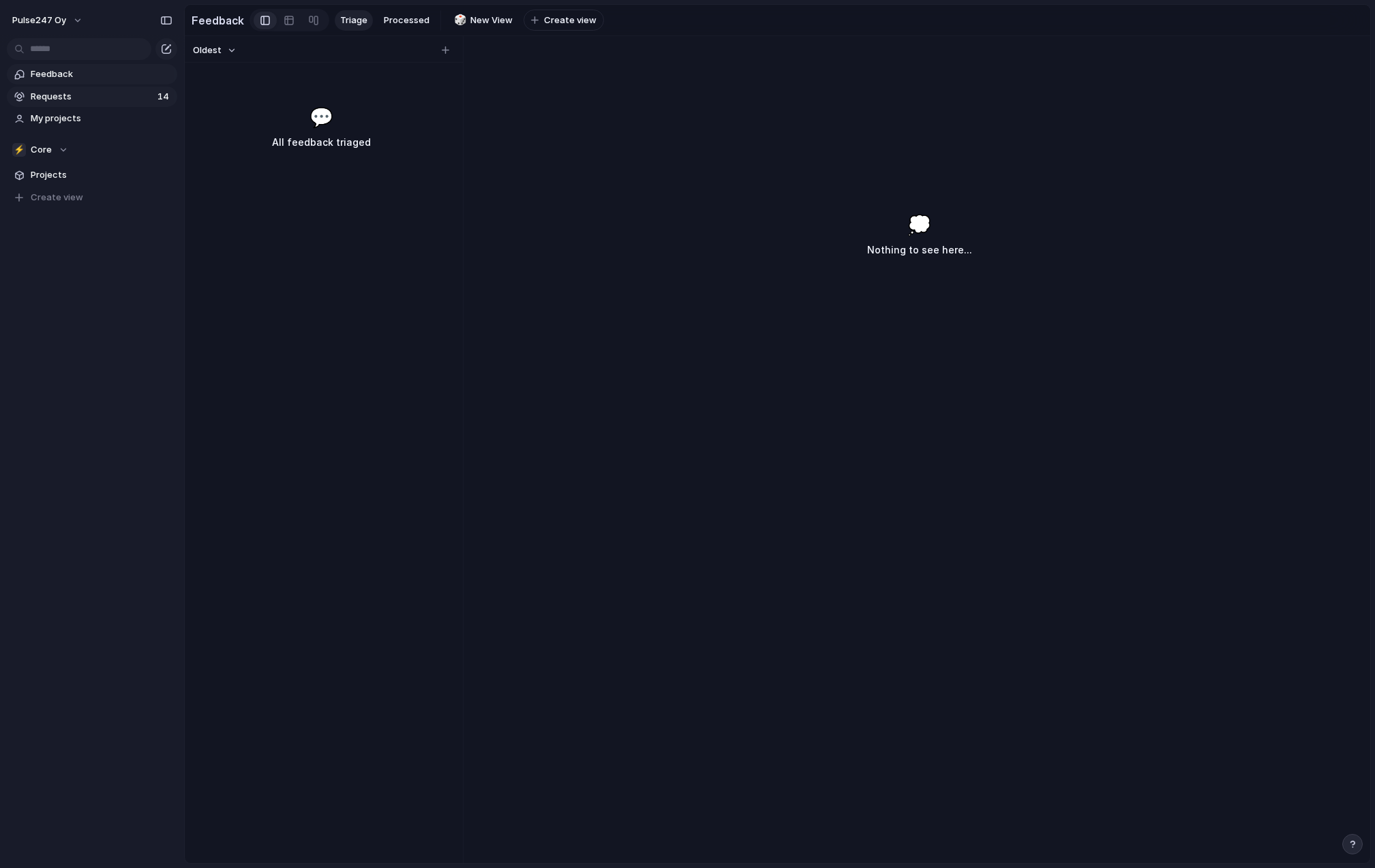
click at [57, 94] on span "Requests" at bounding box center [92, 97] width 123 height 14
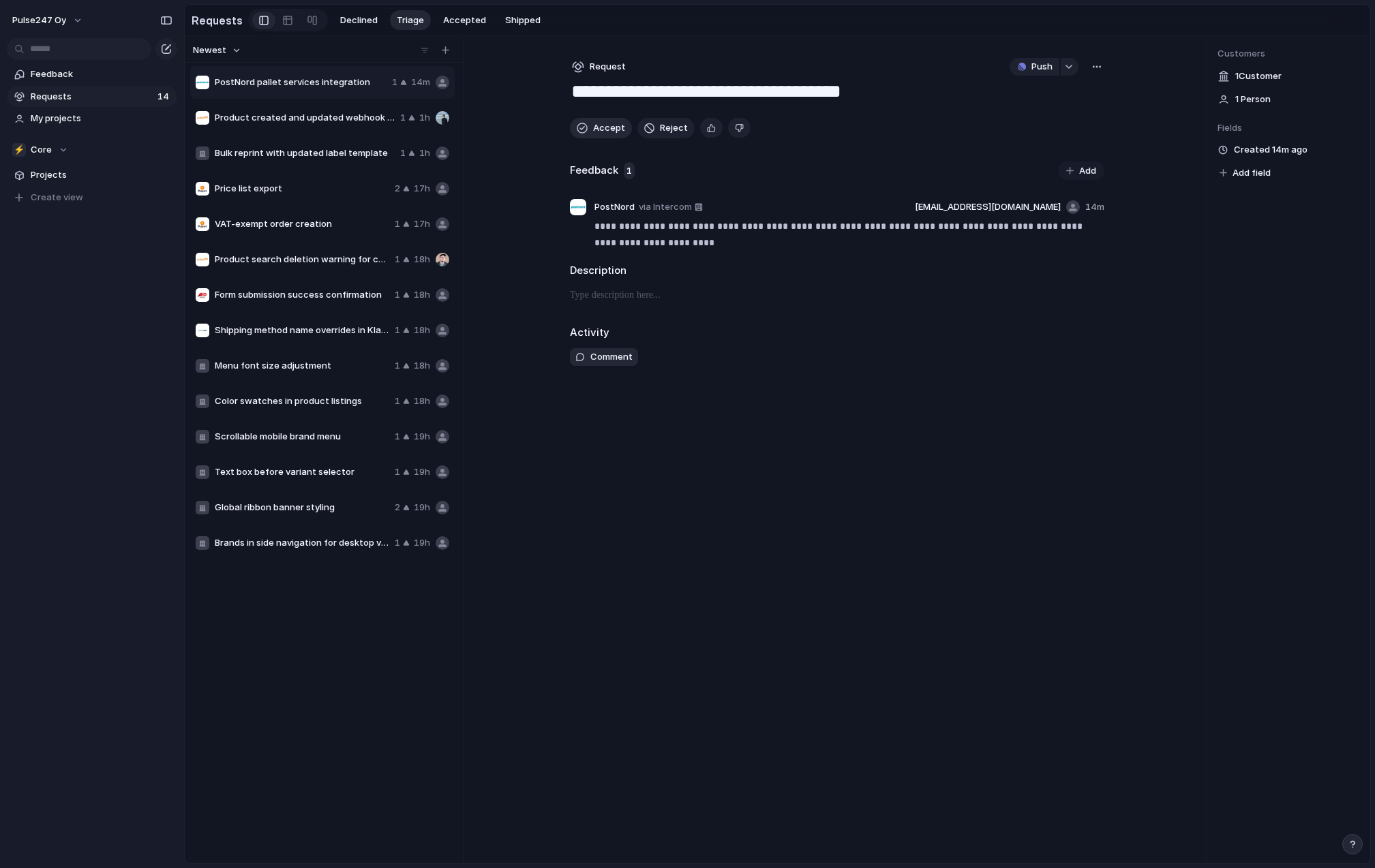
click at [593, 133] on button "Accept" at bounding box center [600, 128] width 62 height 20
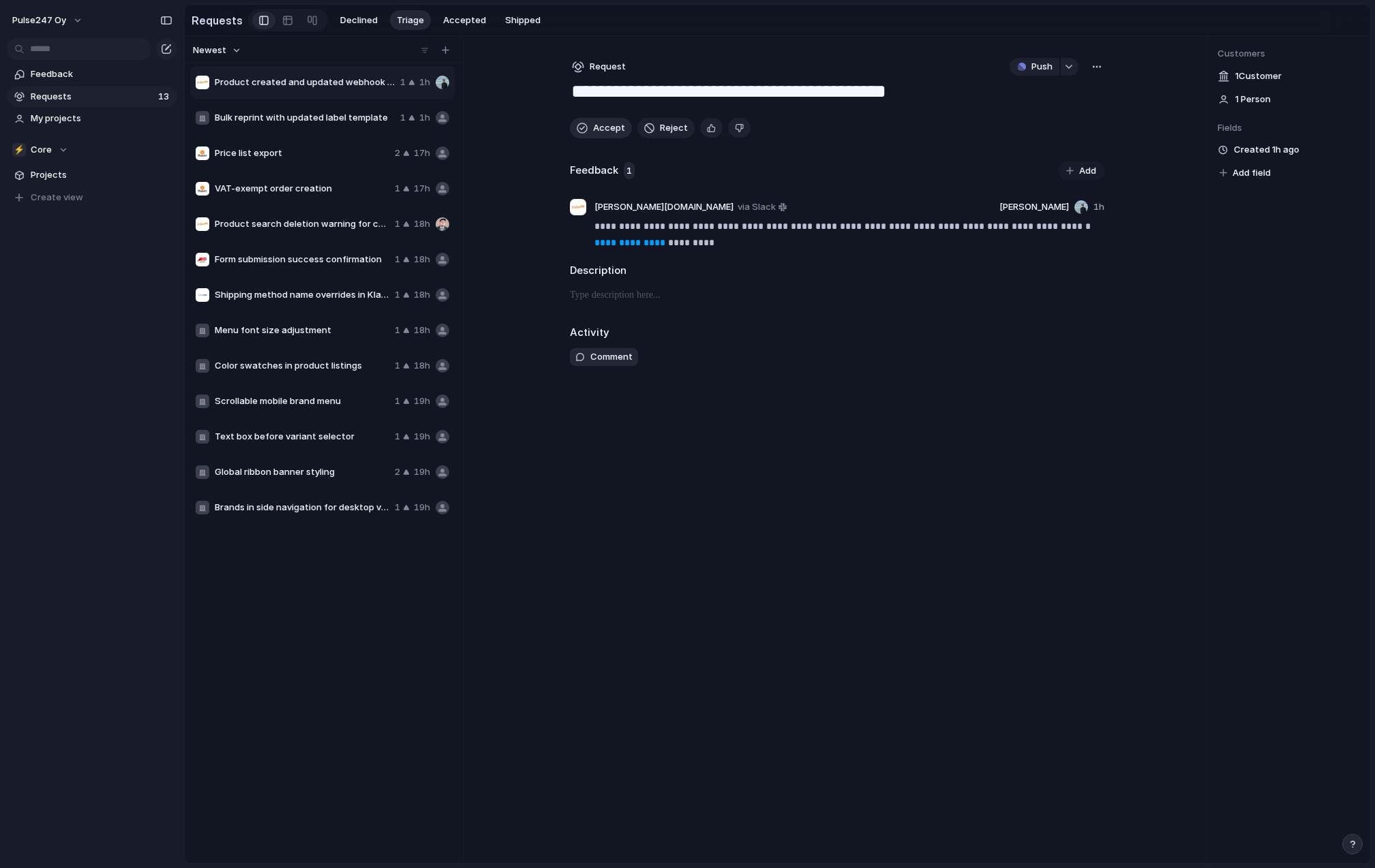
click at [593, 133] on button "Accept" at bounding box center [600, 128] width 62 height 20
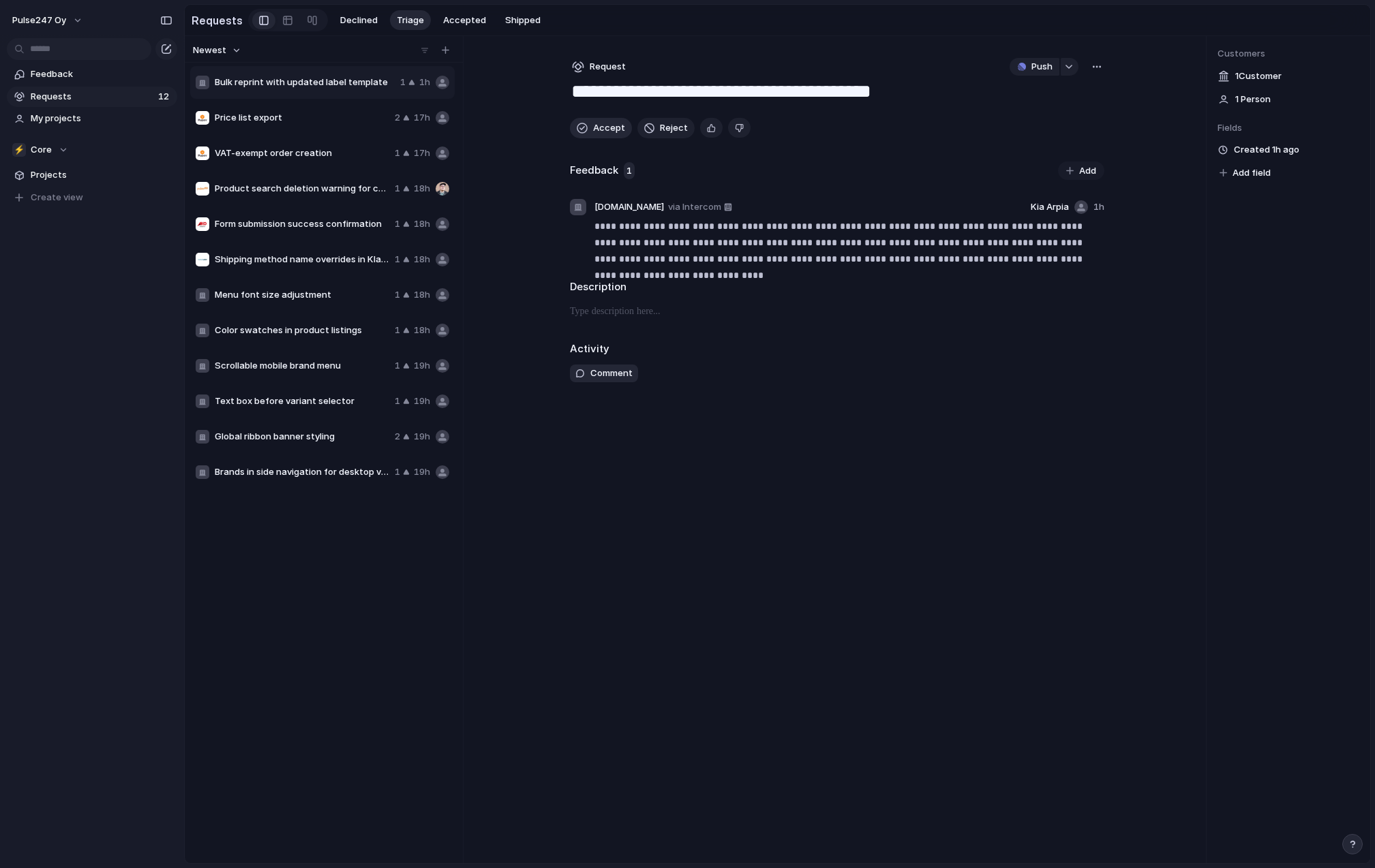
click at [591, 126] on button "Accept" at bounding box center [600, 128] width 62 height 20
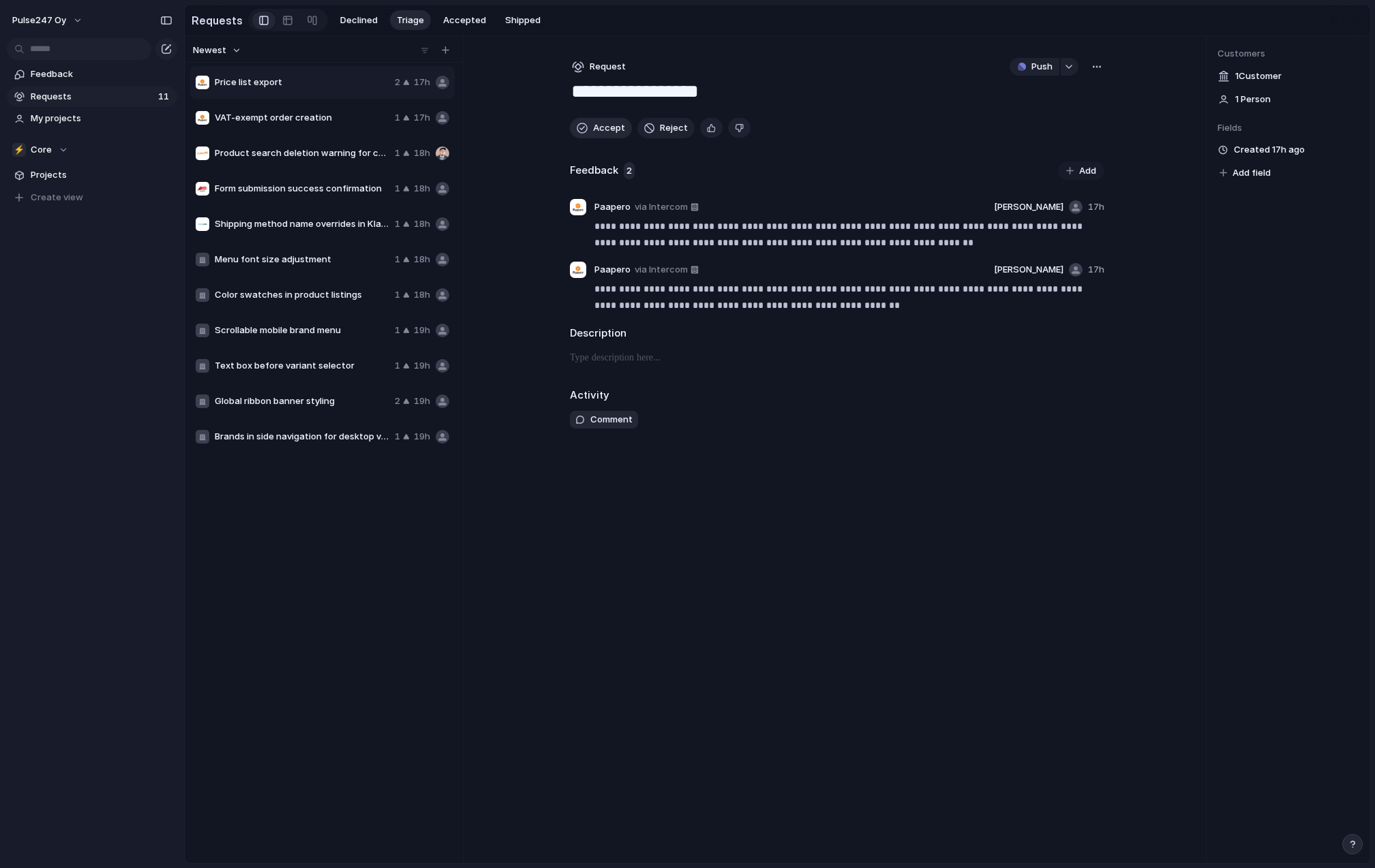
click at [595, 134] on span "Accept" at bounding box center [609, 128] width 32 height 14
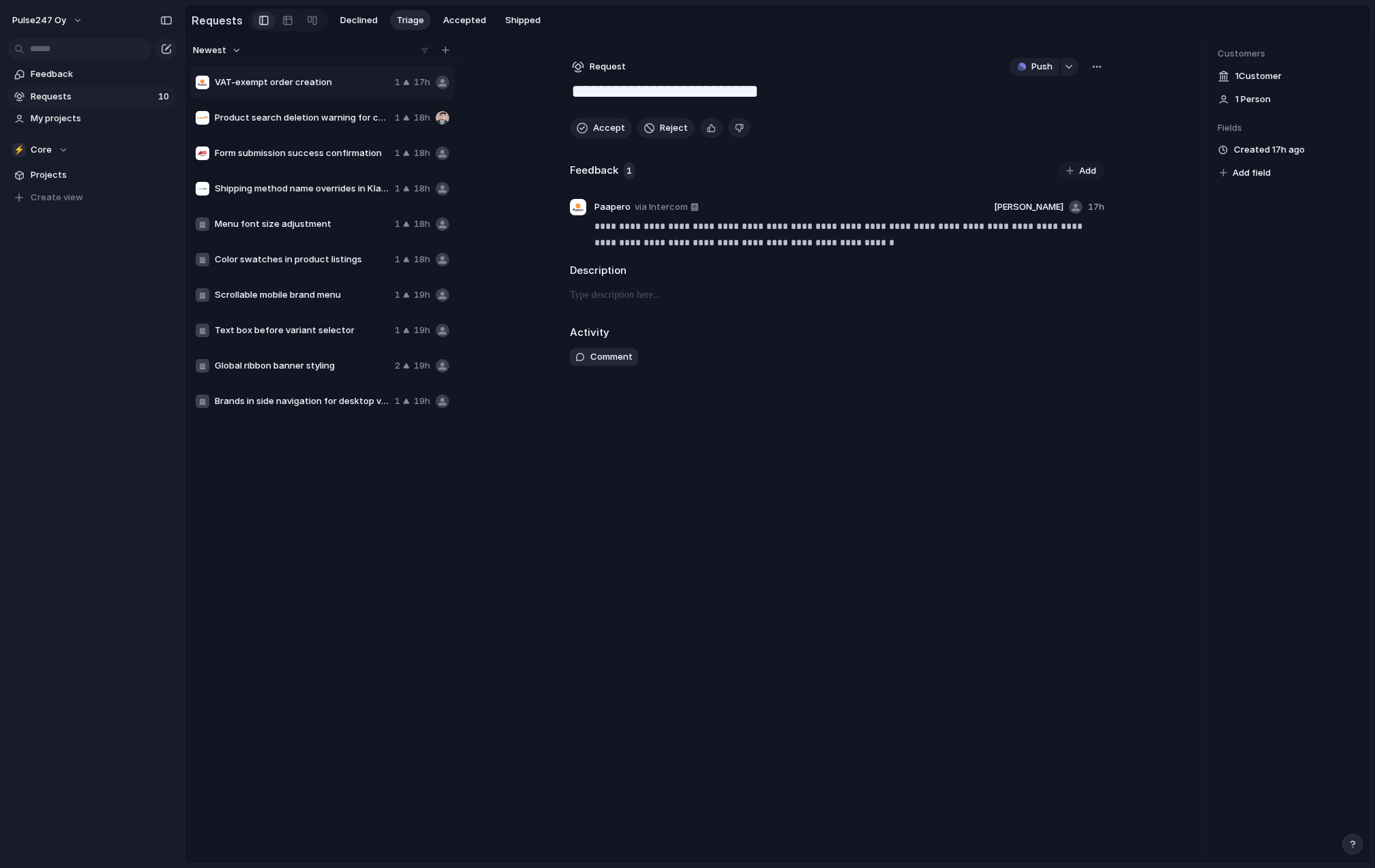
drag, startPoint x: 569, startPoint y: 89, endPoint x: 809, endPoint y: 101, distance: 240.3
click at [809, 101] on textarea "**********" at bounding box center [837, 92] width 534 height 26
click at [850, 488] on div "**********" at bounding box center [837, 449] width 578 height 827
click at [596, 129] on span "Accept" at bounding box center [609, 128] width 32 height 14
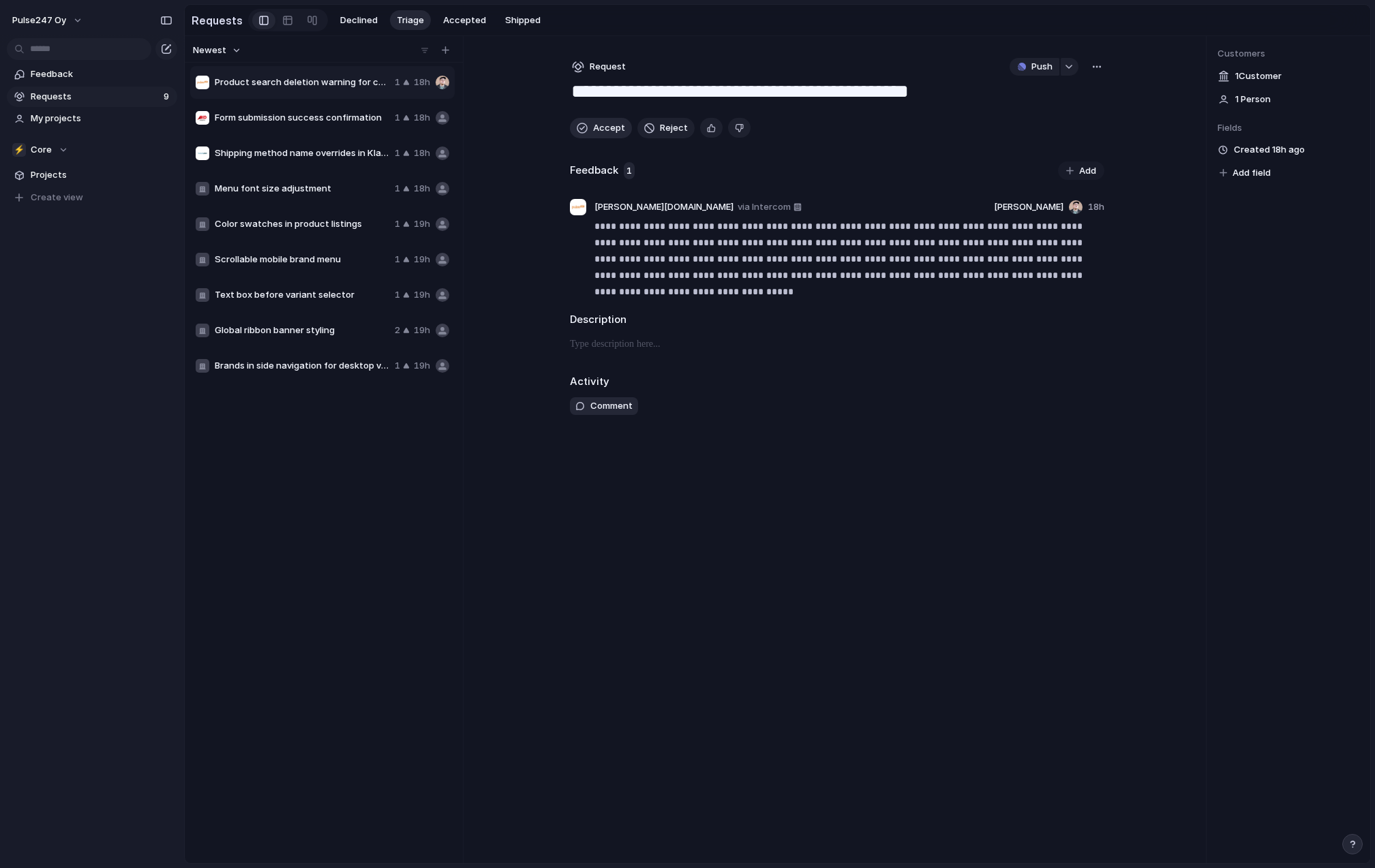
click at [596, 129] on span "Accept" at bounding box center [609, 128] width 32 height 14
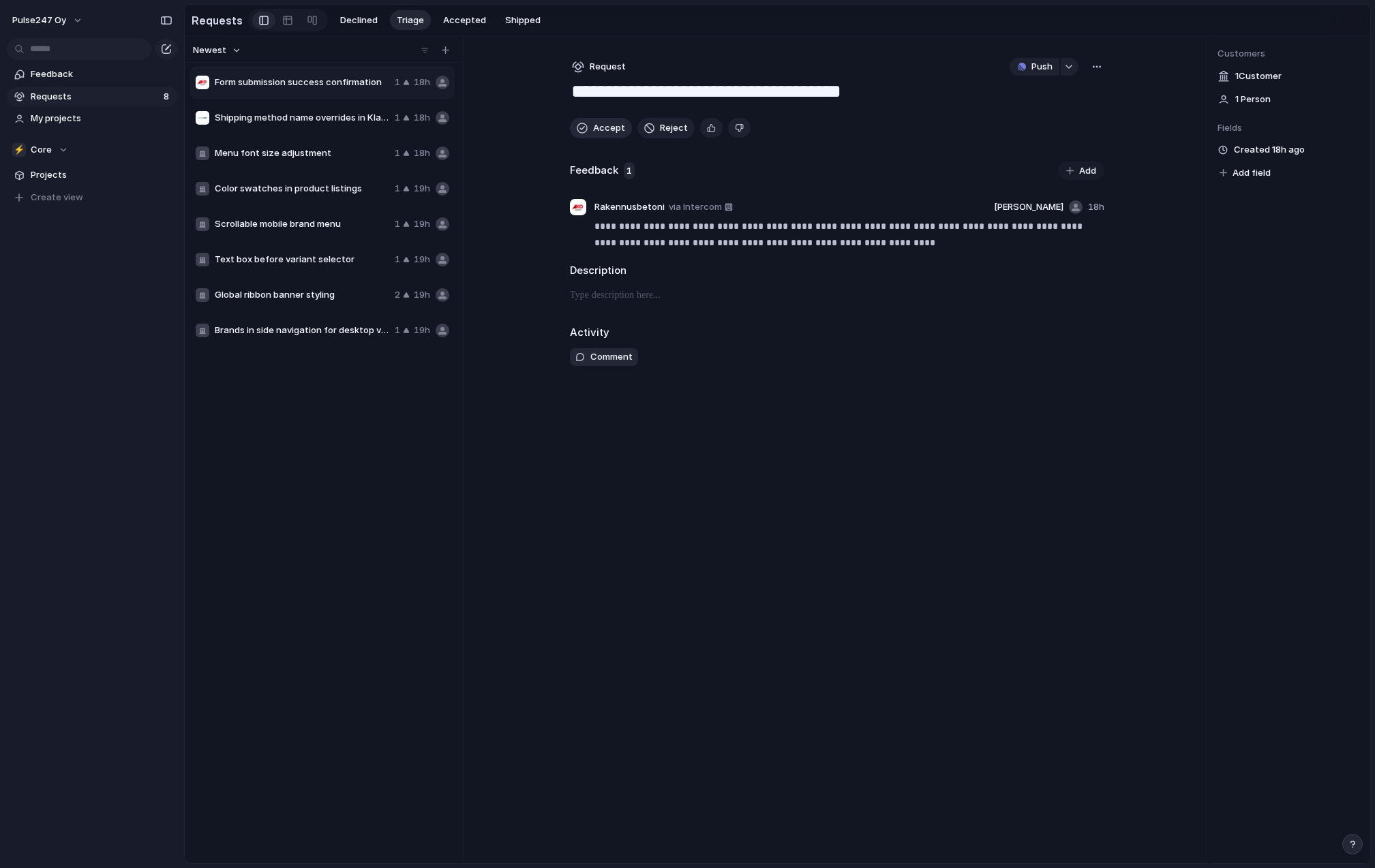
click at [596, 129] on span "Accept" at bounding box center [609, 128] width 32 height 14
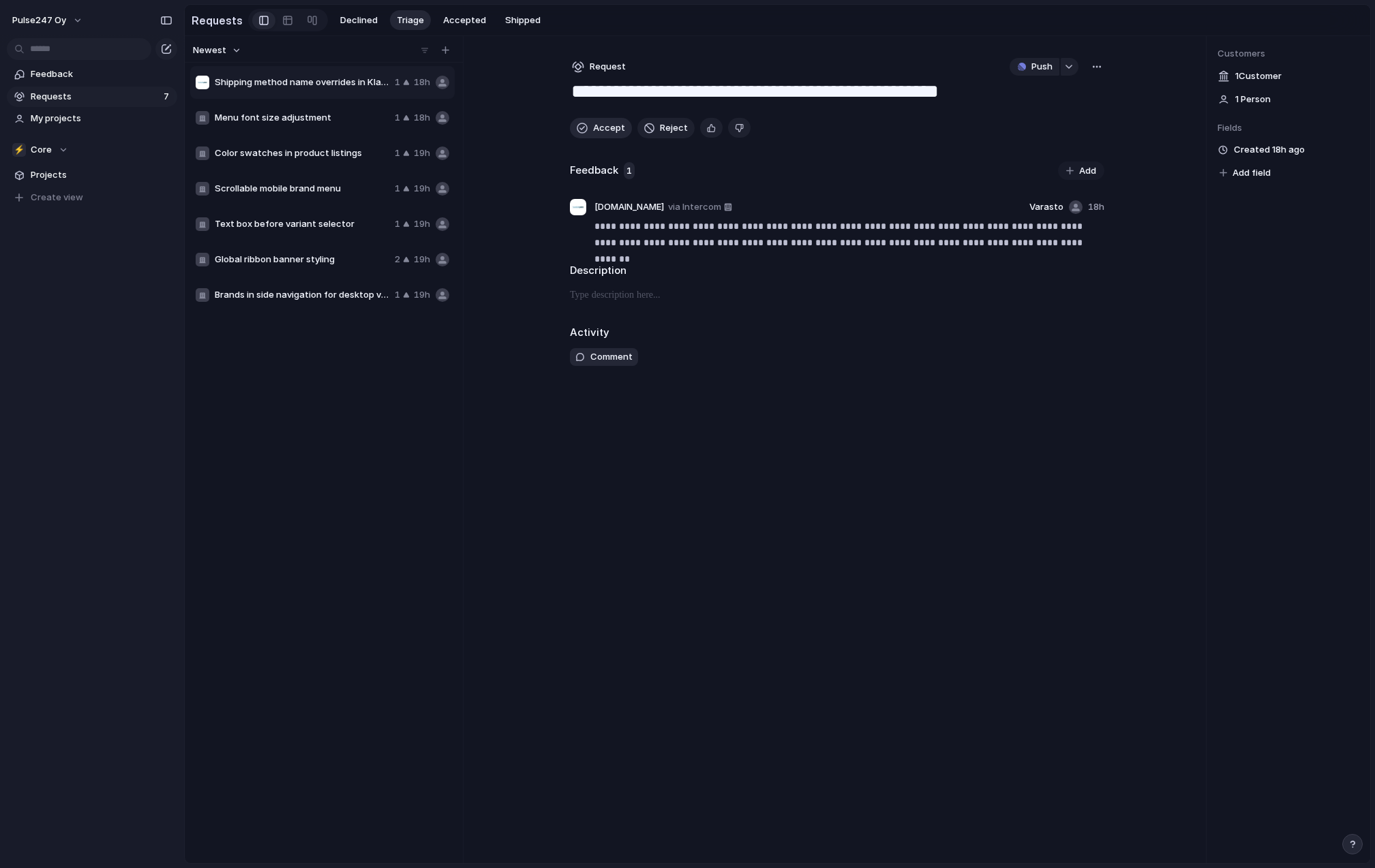
click at [594, 129] on span "Accept" at bounding box center [609, 128] width 32 height 14
type textarea "**********"
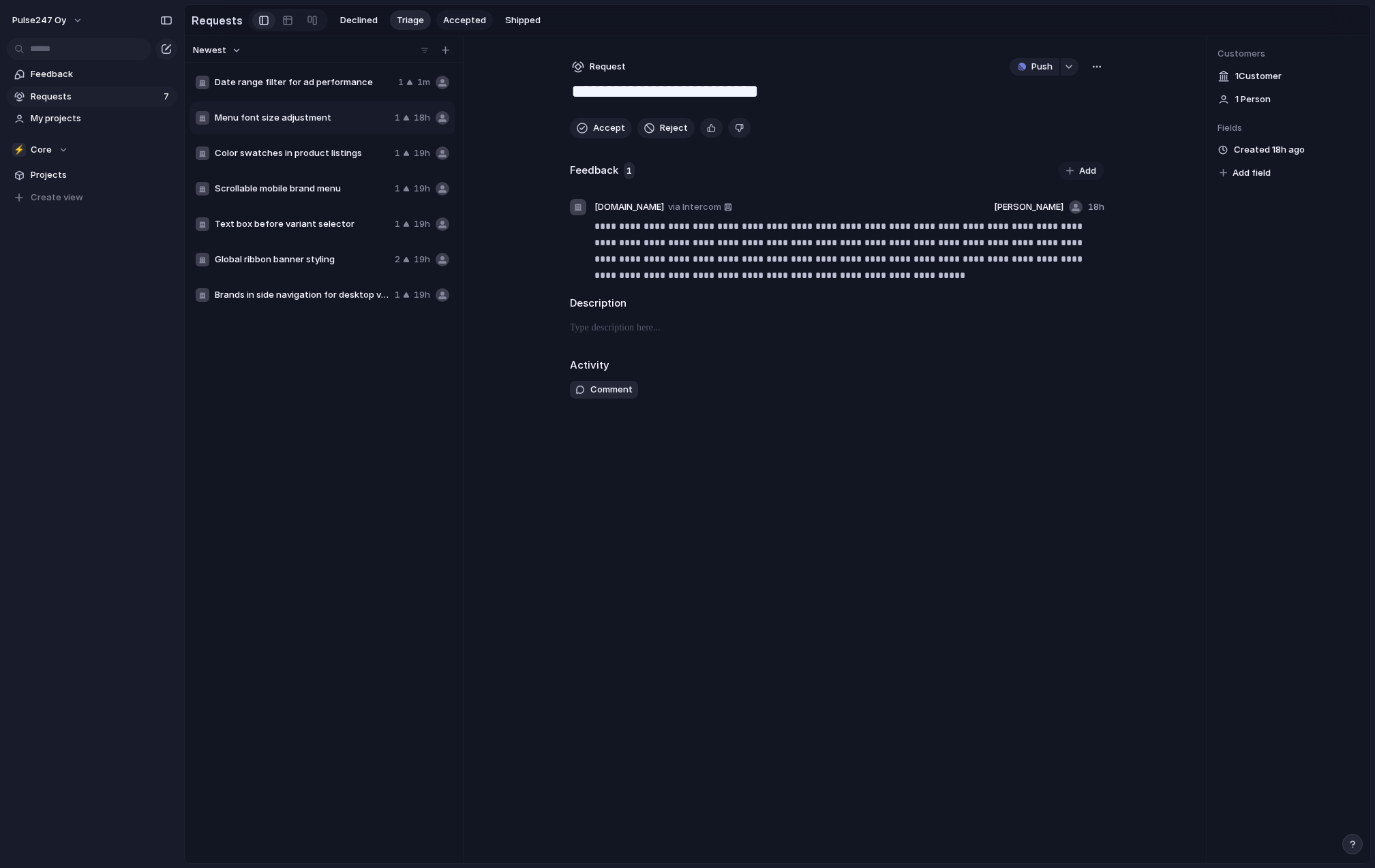
click at [449, 21] on span "Accepted" at bounding box center [465, 21] width 43 height 14
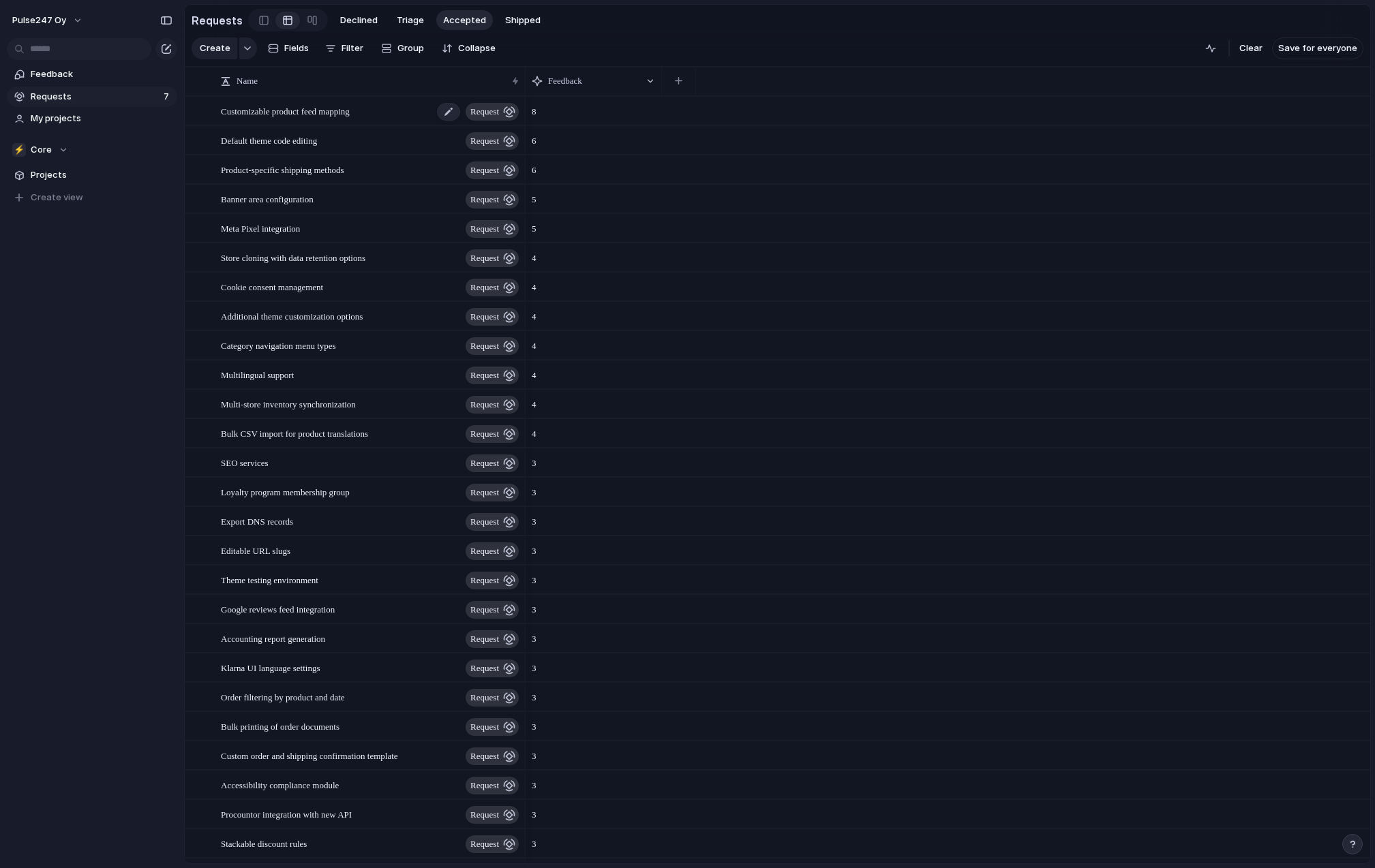
click at [328, 112] on span "Customizable product feed mapping" at bounding box center [285, 110] width 129 height 16
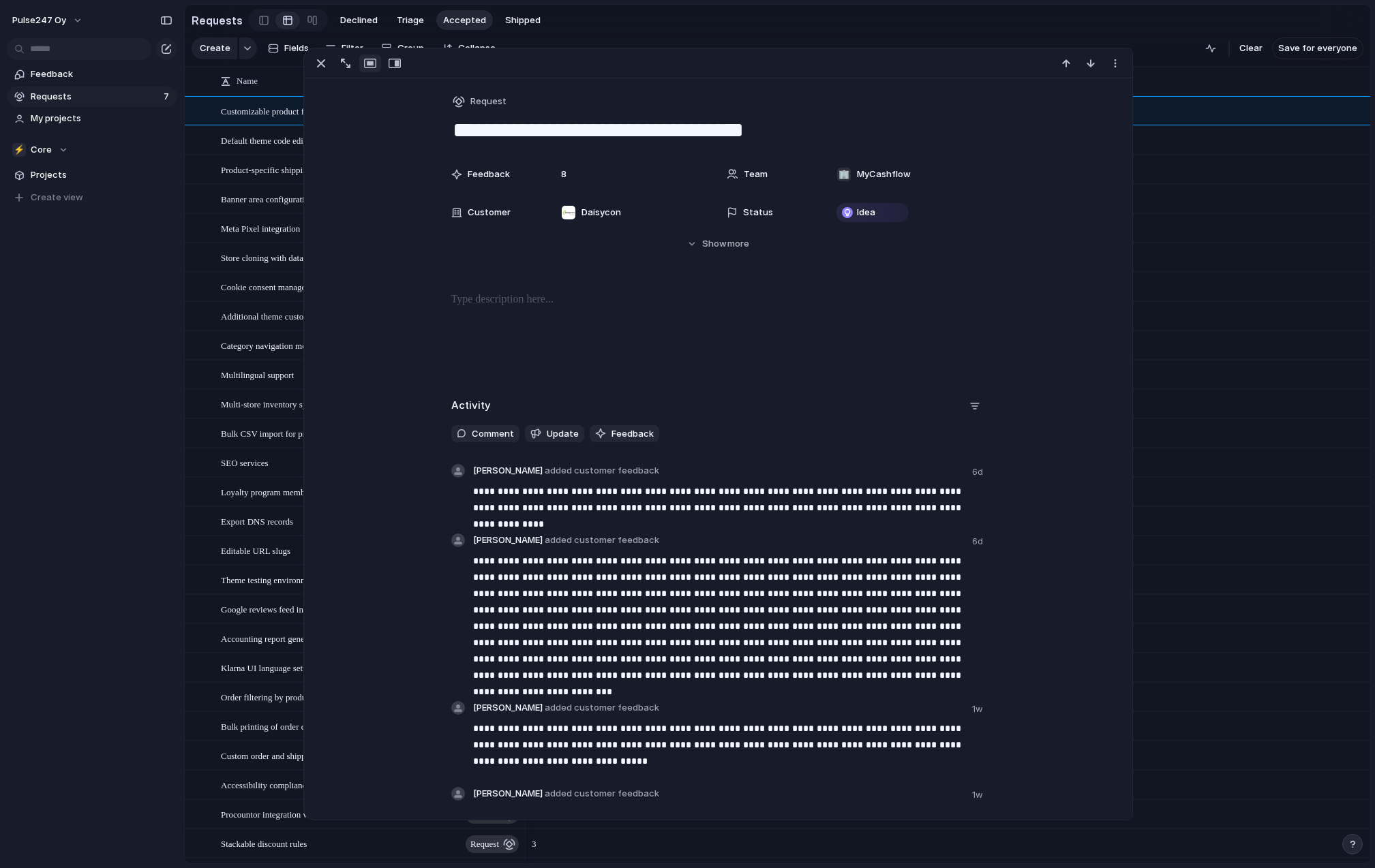
click at [1205, 197] on div "5" at bounding box center [948, 199] width 845 height 29
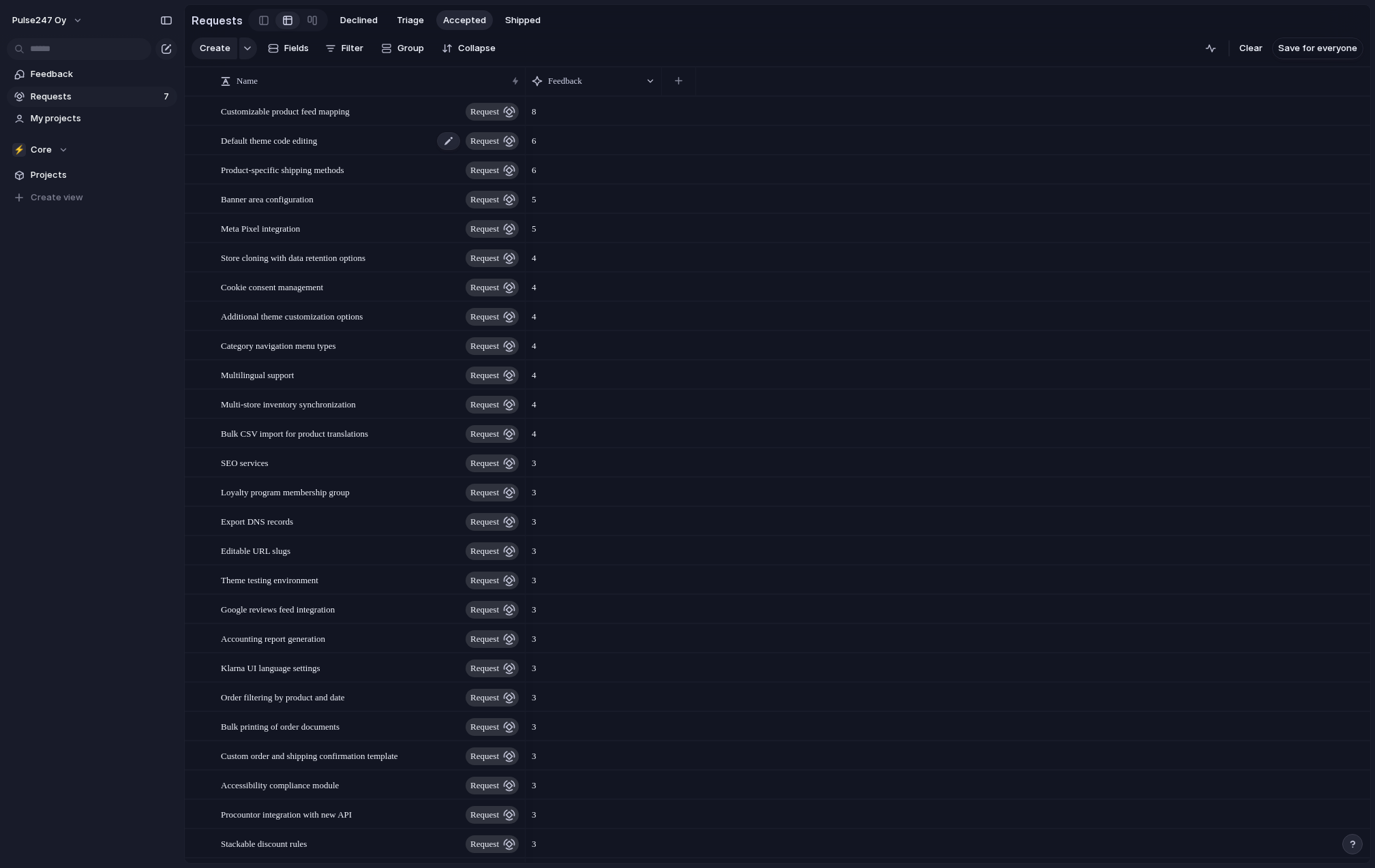
click at [270, 137] on span "Default theme code editing" at bounding box center [269, 140] width 96 height 16
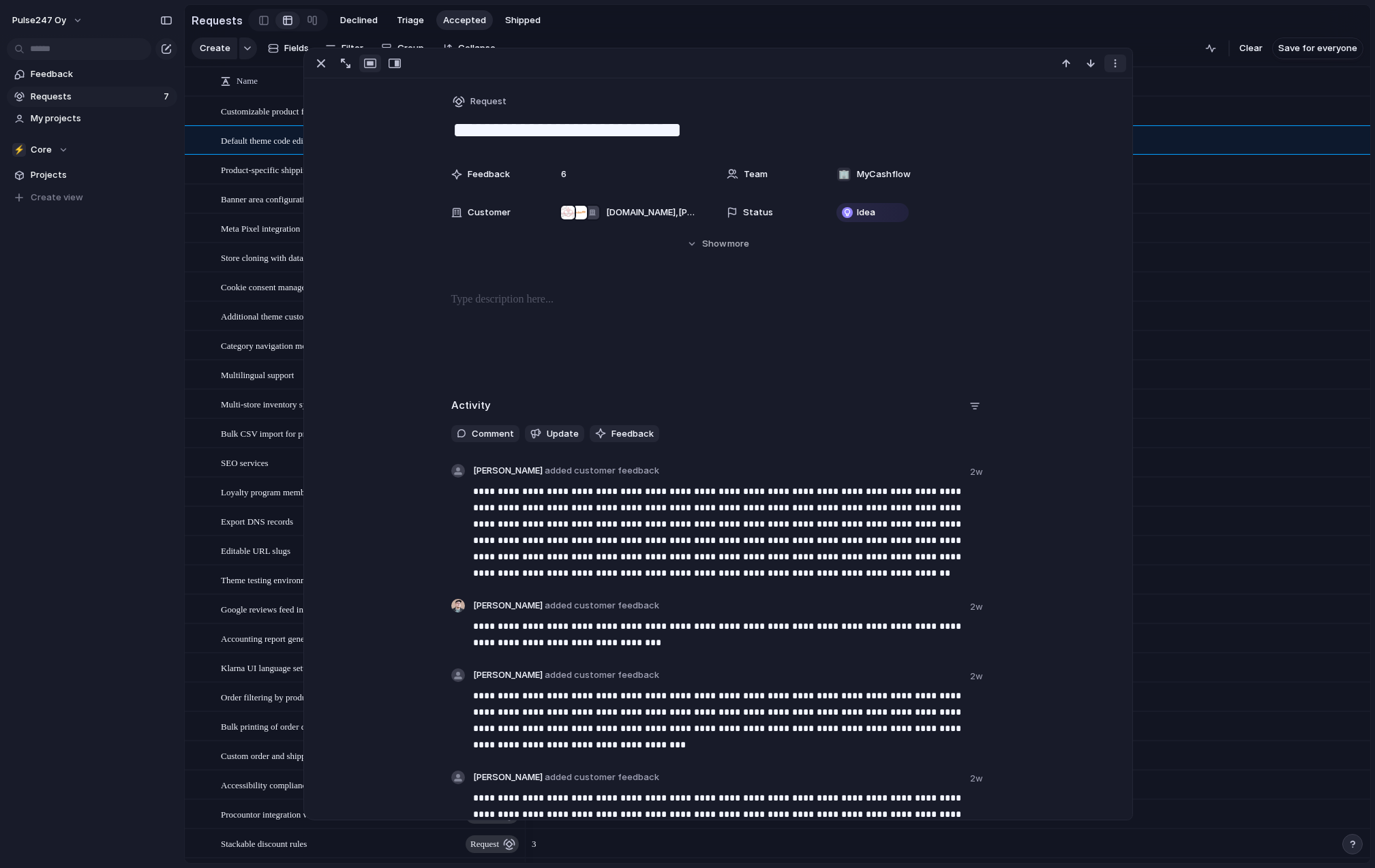
click at [1119, 58] on div "button" at bounding box center [1115, 63] width 11 height 11
click at [908, 551] on div "Mark as duplicate Delete" at bounding box center [687, 434] width 1375 height 868
click at [1262, 325] on div "4" at bounding box center [948, 316] width 845 height 29
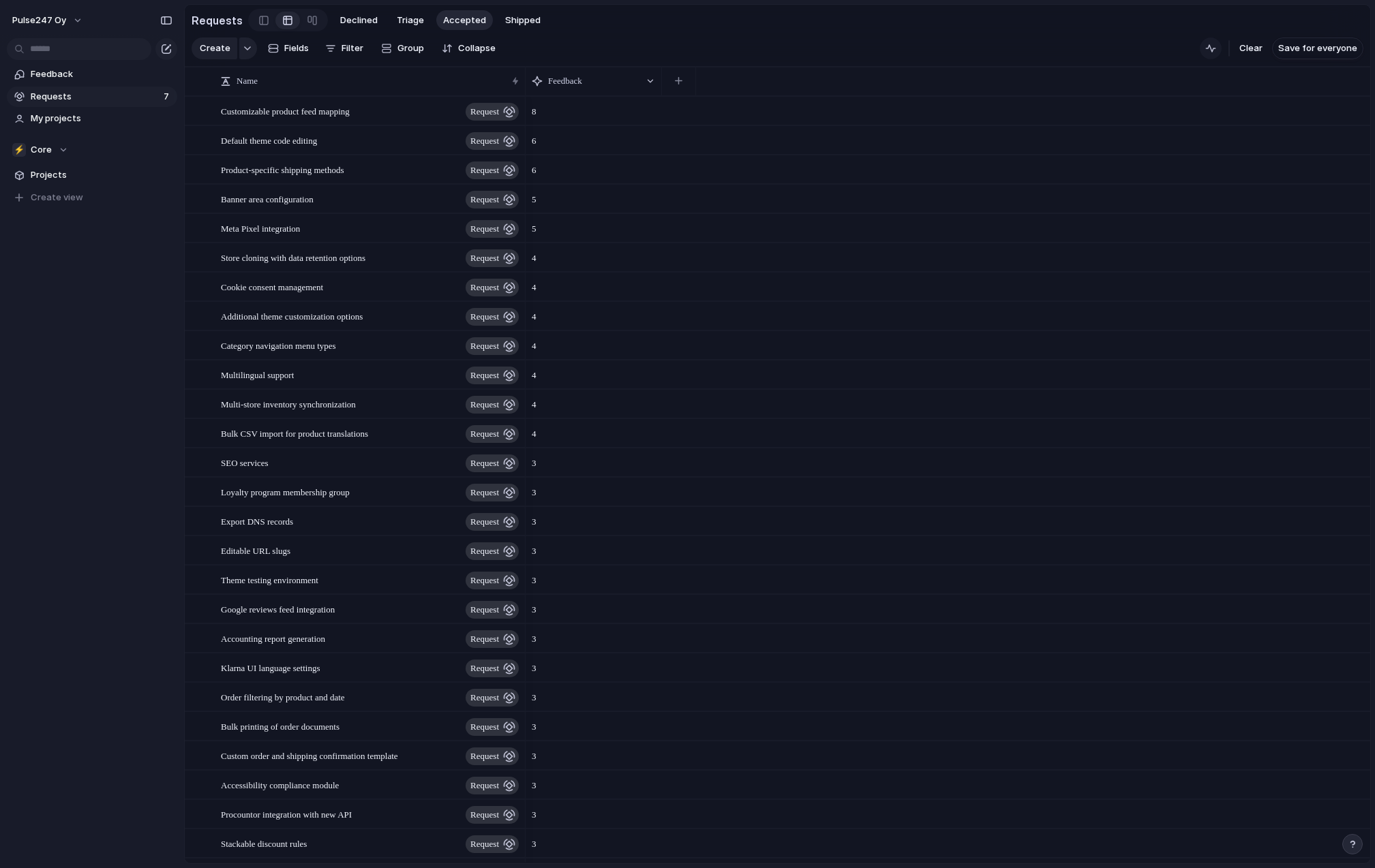
click at [1216, 49] on div "button" at bounding box center [1211, 49] width 11 height 11
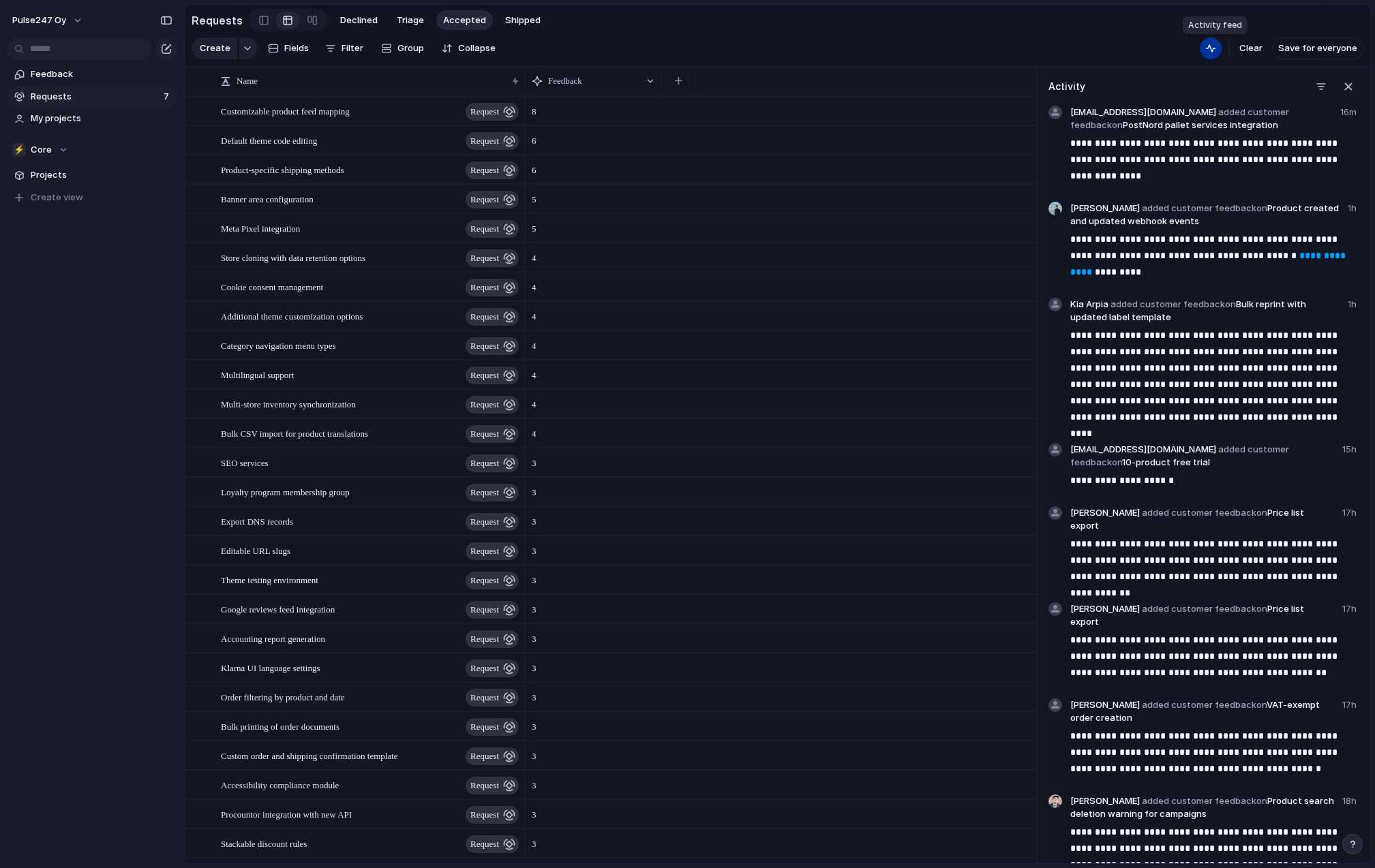
click at [1216, 49] on div "button" at bounding box center [1211, 49] width 11 height 11
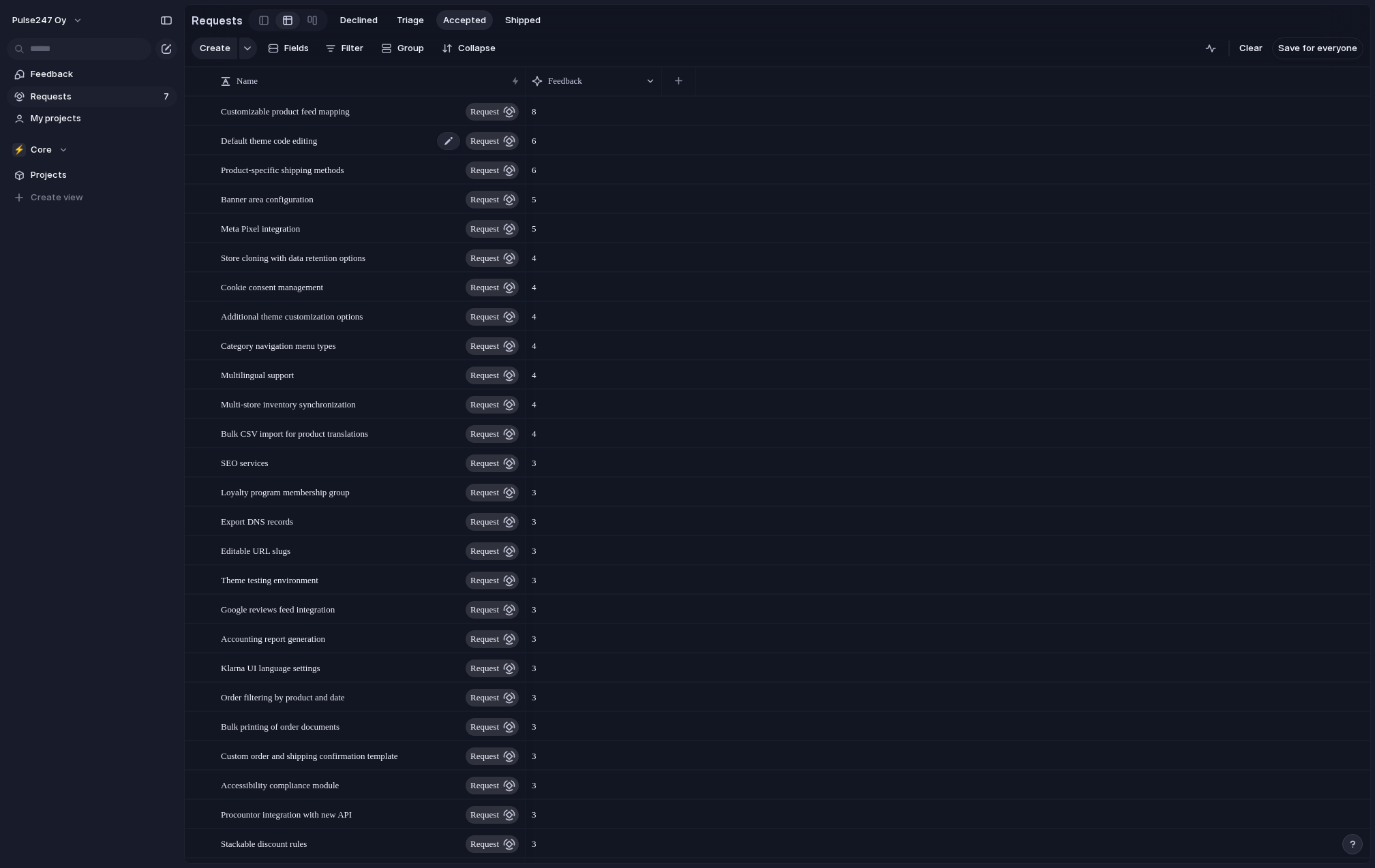
click at [302, 135] on span "Default theme code editing" at bounding box center [269, 140] width 96 height 16
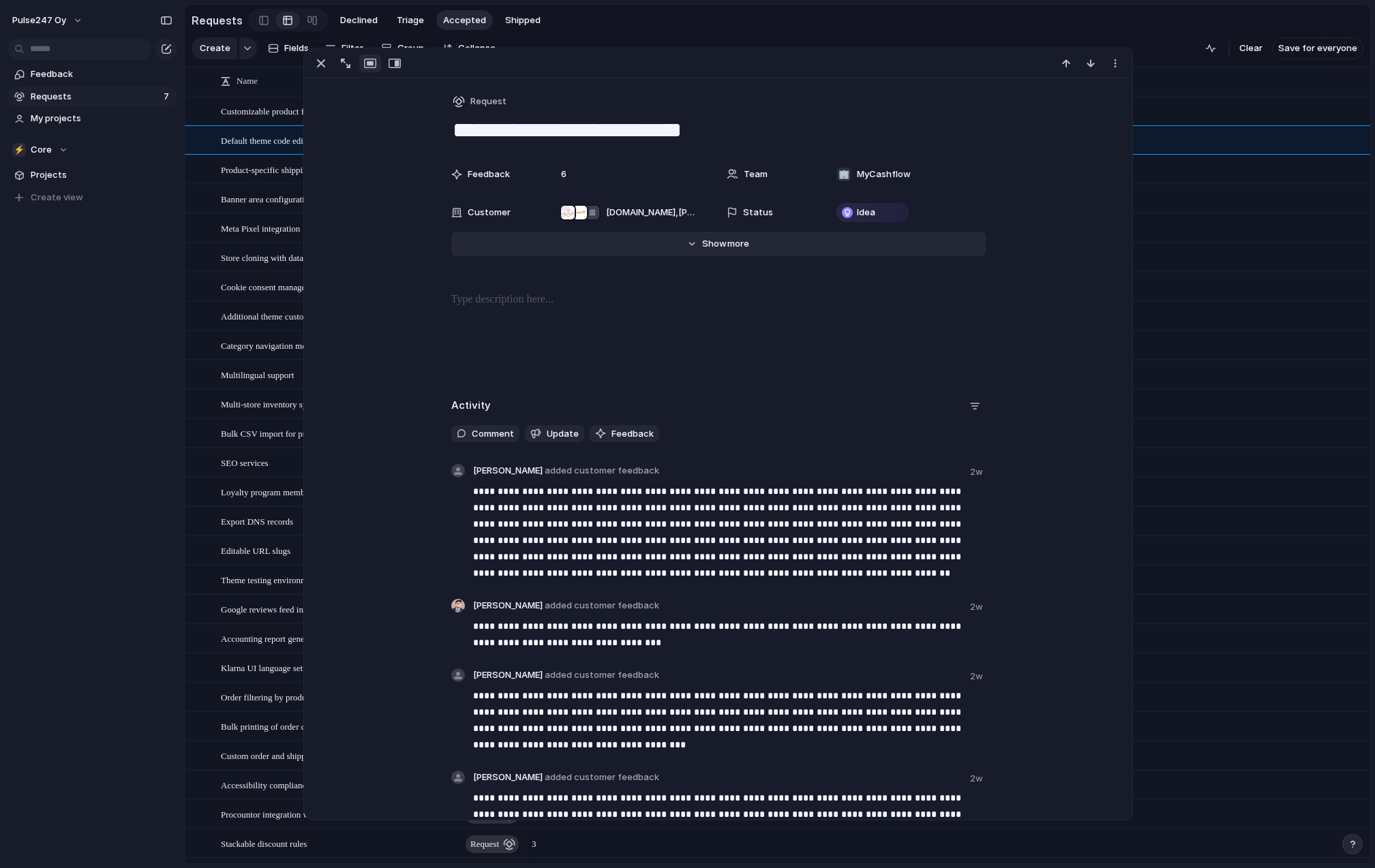
click at [736, 241] on span "more" at bounding box center [738, 244] width 22 height 14
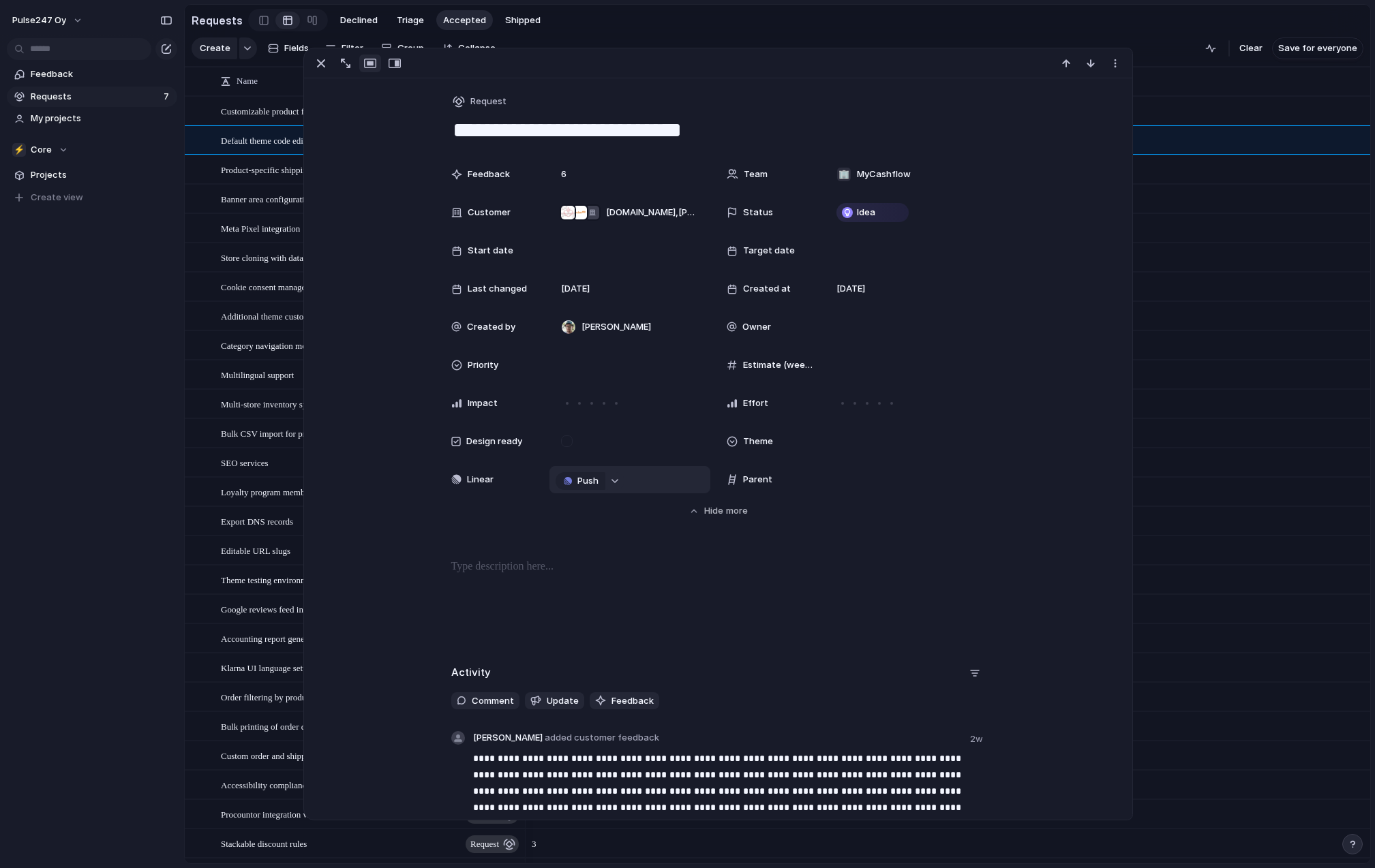
click at [618, 479] on div "button" at bounding box center [615, 481] width 10 height 6
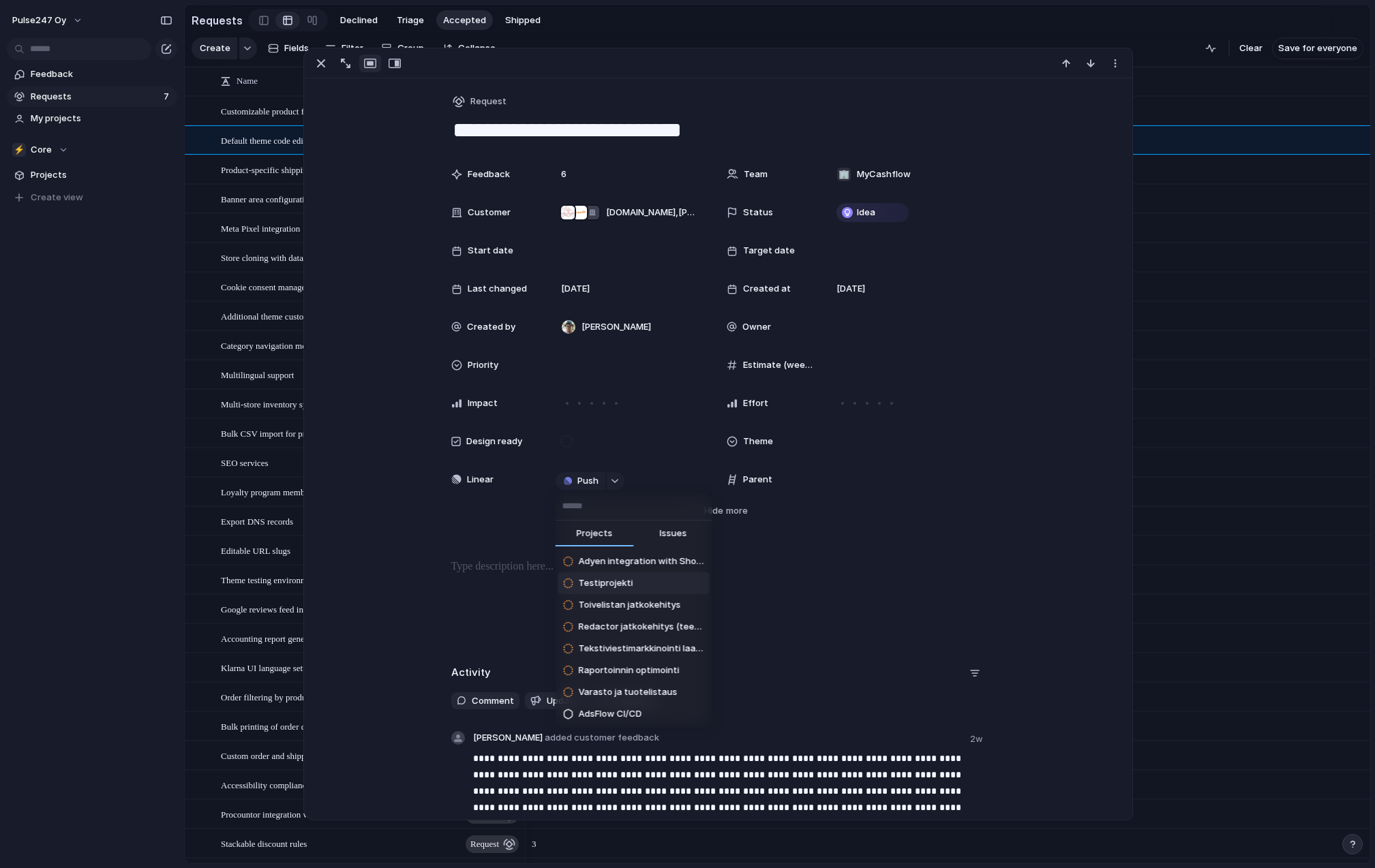
click at [622, 584] on span "Testiprojekti" at bounding box center [605, 583] width 54 height 14
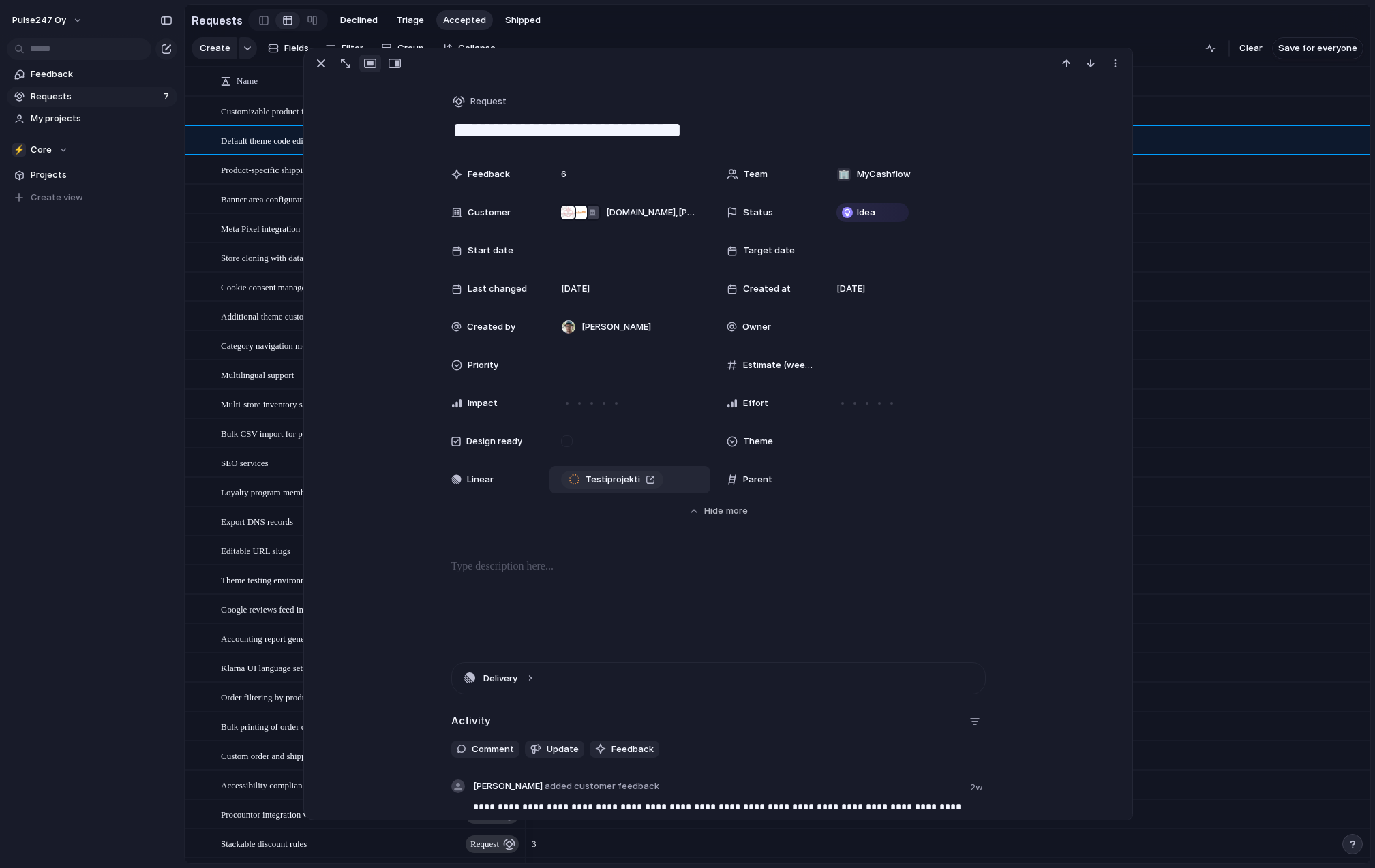
click at [650, 479] on div "Testiprojekti" at bounding box center [612, 480] width 86 height 14
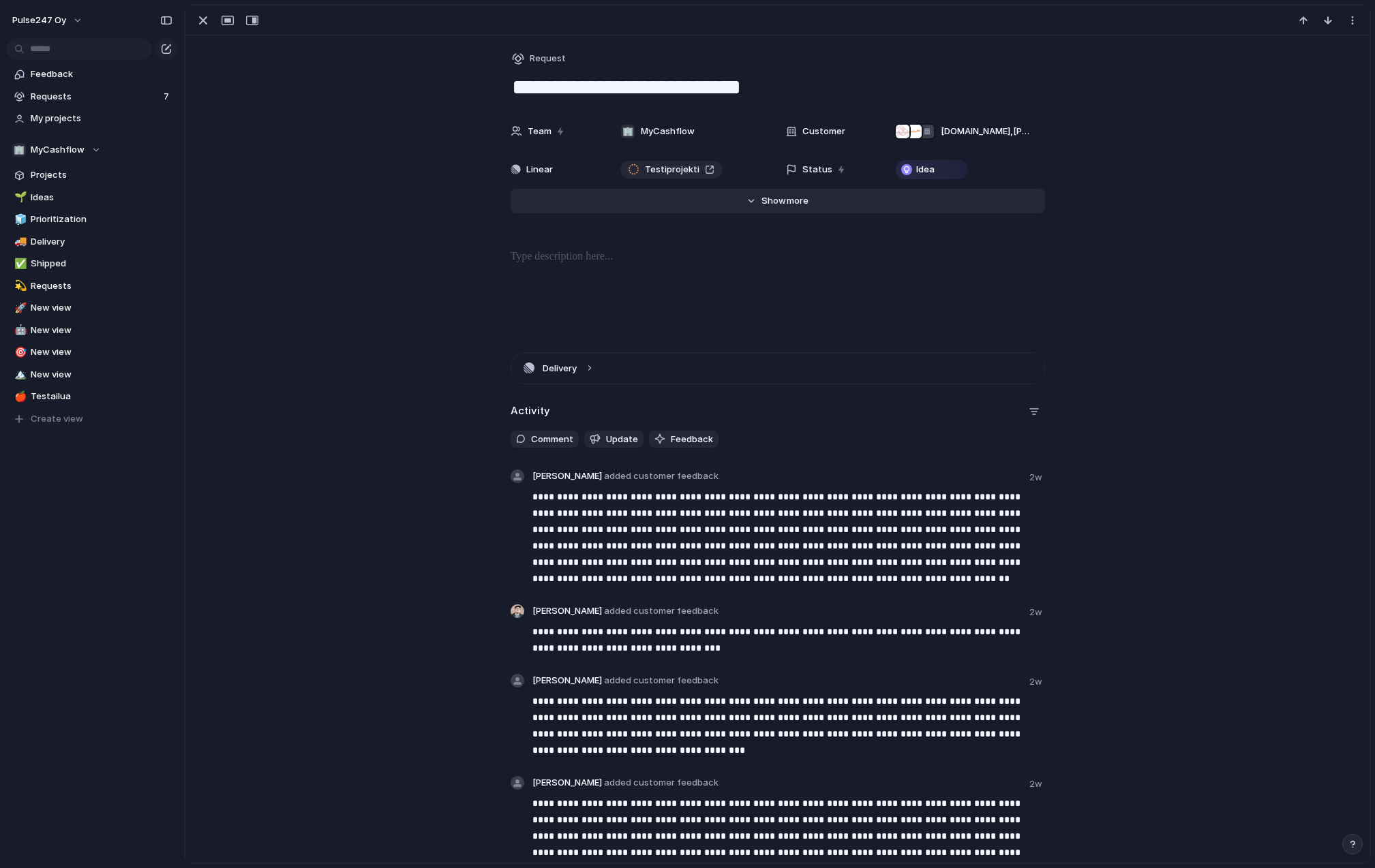
click at [764, 201] on span "Show" at bounding box center [773, 201] width 24 height 14
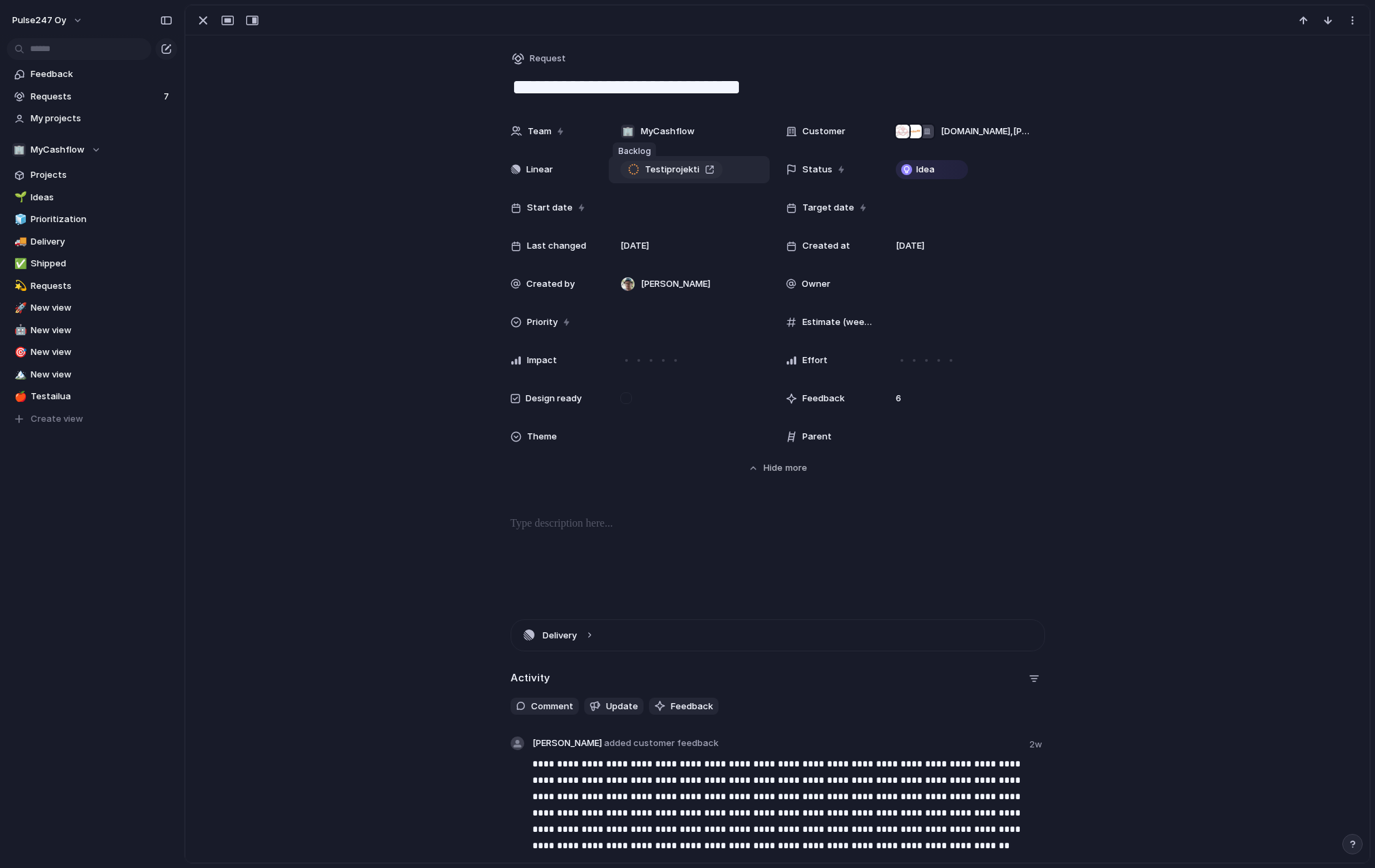
click at [637, 167] on div at bounding box center [634, 169] width 11 height 12
click at [1199, 197] on div "Team 🏢 MyCashflow Customer [DOMAIN_NAME] , [PERSON_NAME][DOMAIN_NAME] , [DOMAIN…" at bounding box center [777, 297] width 1151 height 357
